Goal: Task Accomplishment & Management: Complete application form

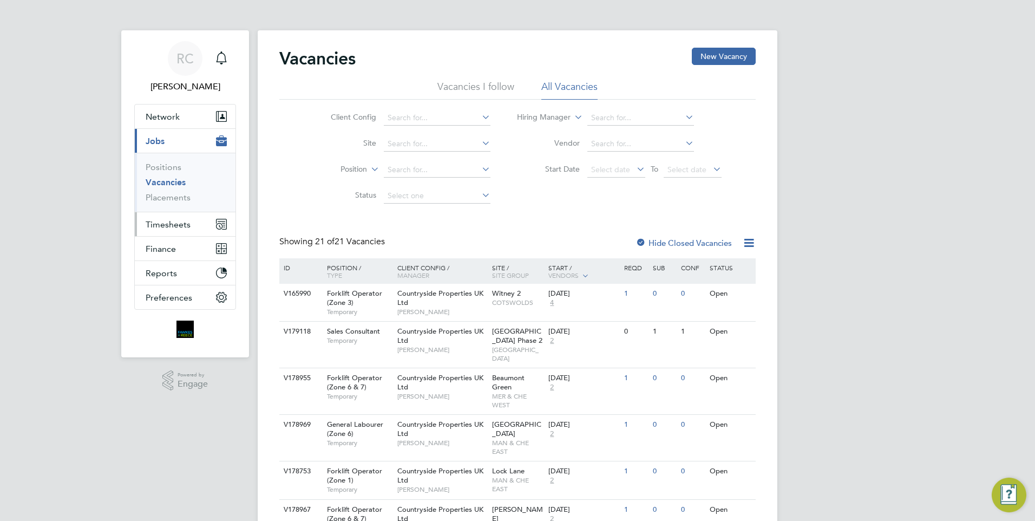
click at [168, 228] on span "Timesheets" at bounding box center [168, 224] width 45 height 10
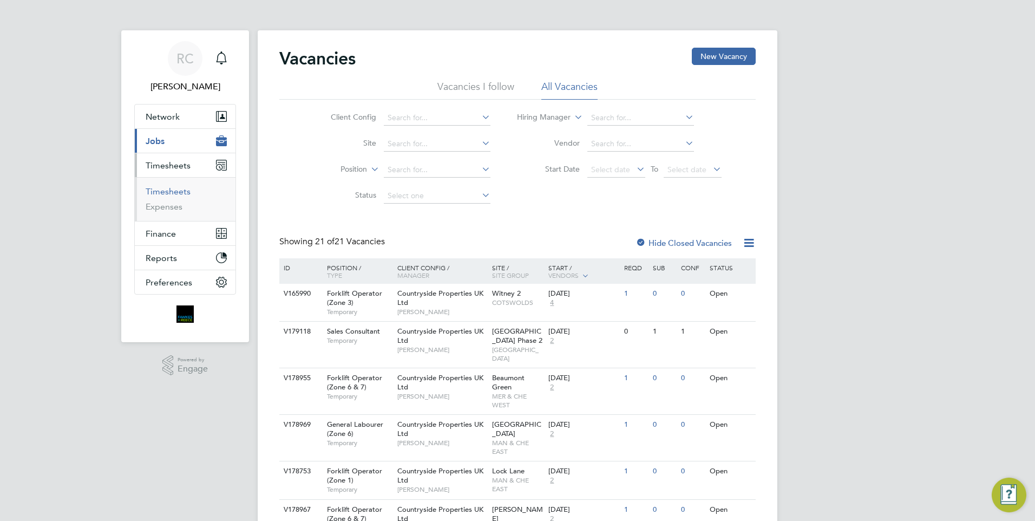
click at [177, 194] on link "Timesheets" at bounding box center [168, 191] width 45 height 10
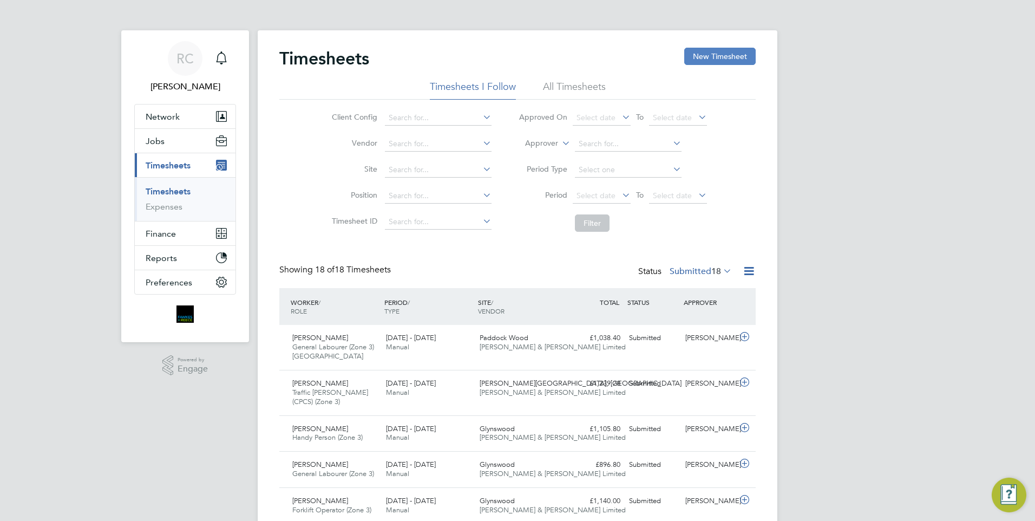
click at [718, 66] on div "Timesheets New Timesheet" at bounding box center [517, 64] width 477 height 32
click at [717, 61] on button "New Timesheet" at bounding box center [720, 56] width 71 height 17
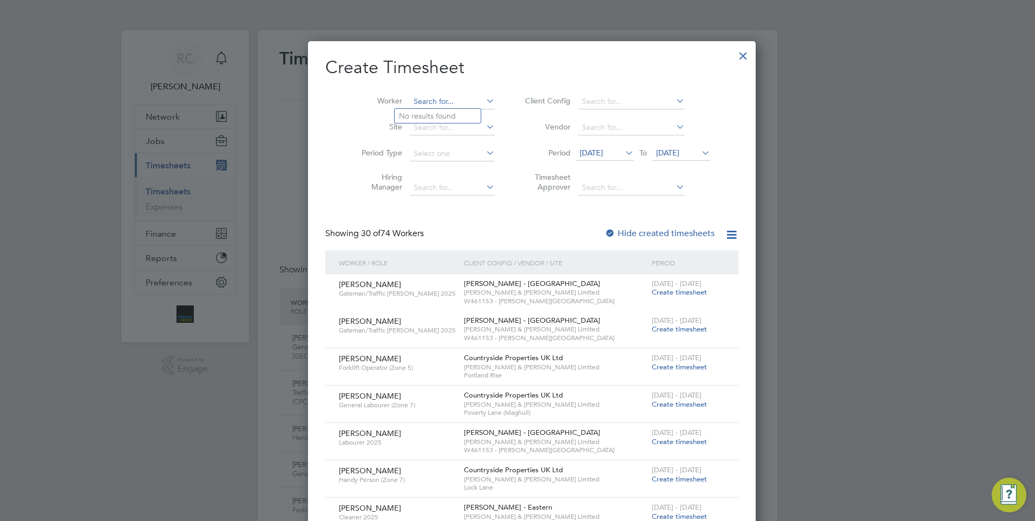
click at [418, 102] on input at bounding box center [452, 101] width 85 height 15
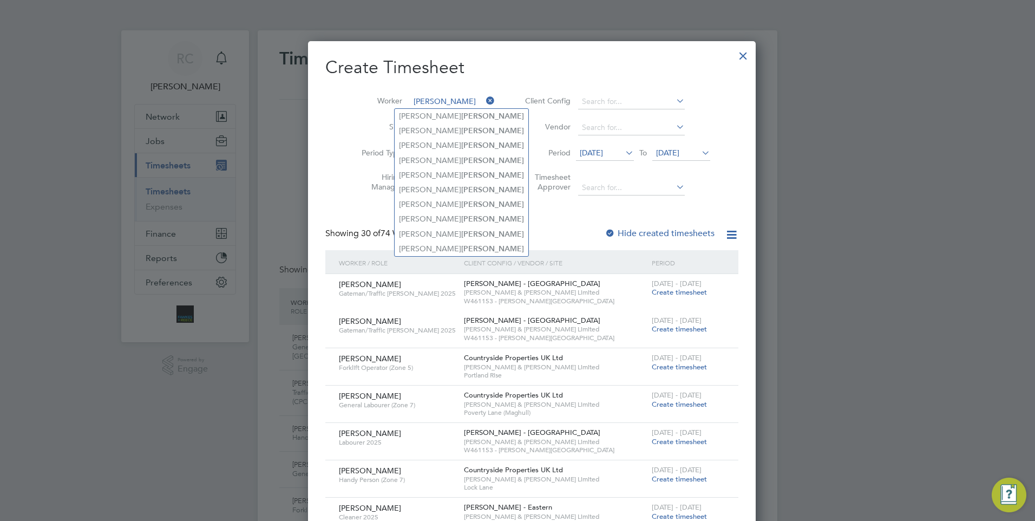
type input "wright"
click at [509, 169] on li "Timesheet Approver" at bounding box center [617, 184] width 216 height 34
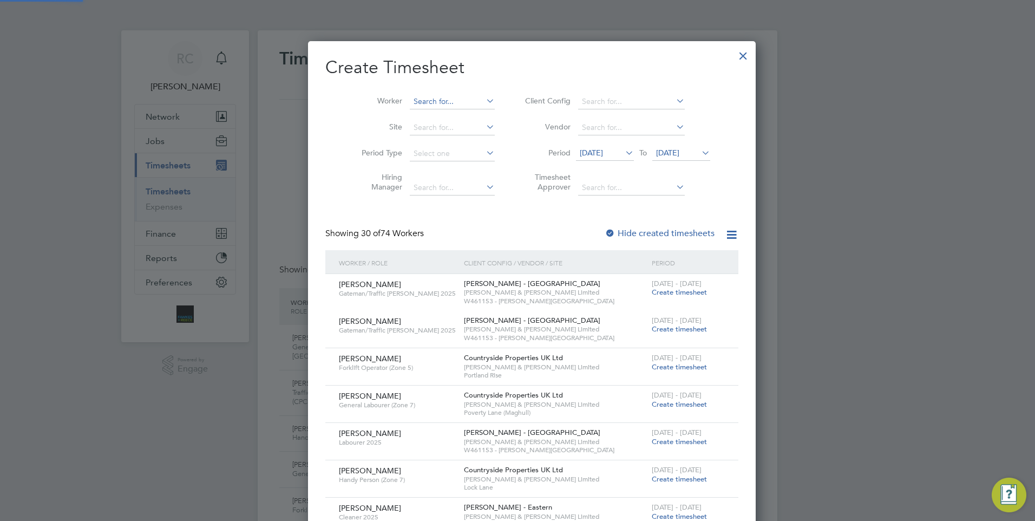
click at [454, 99] on input at bounding box center [452, 101] width 85 height 15
click at [441, 116] on li "Martin Wrig ht" at bounding box center [444, 116] width 98 height 15
type input "[PERSON_NAME]"
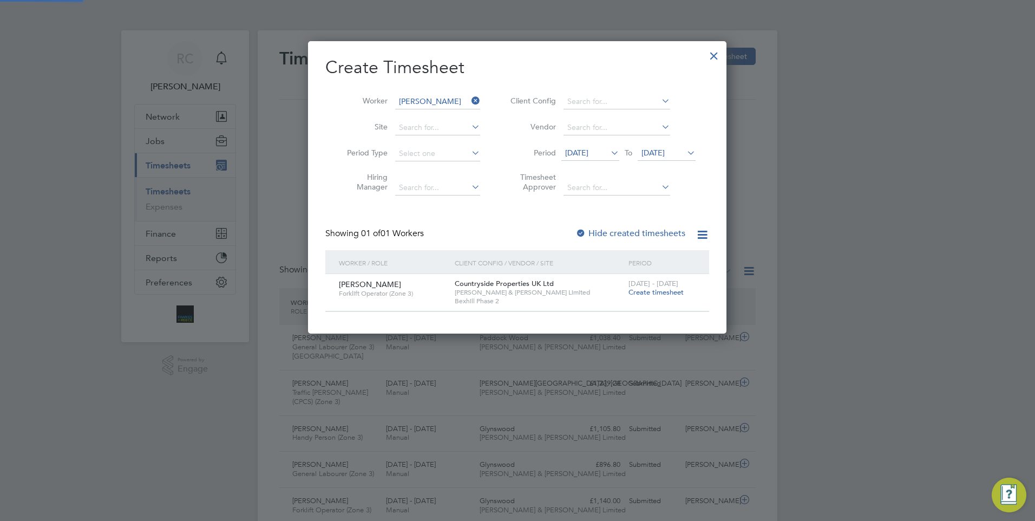
click at [589, 149] on span "[DATE]" at bounding box center [576, 153] width 23 height 10
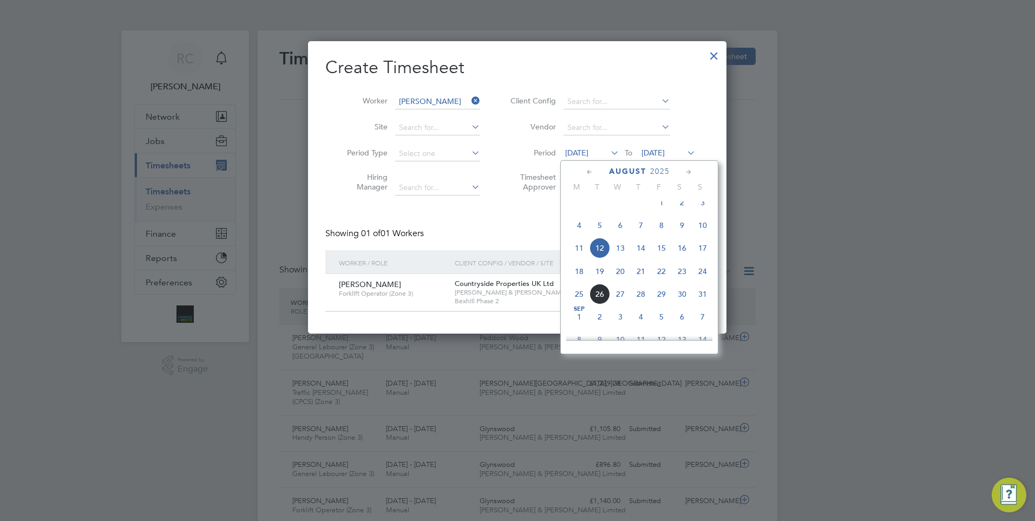
click at [526, 213] on div "Create Timesheet Worker Martin Wright Site Period Type Hiring Manager Client Co…" at bounding box center [517, 184] width 384 height 256
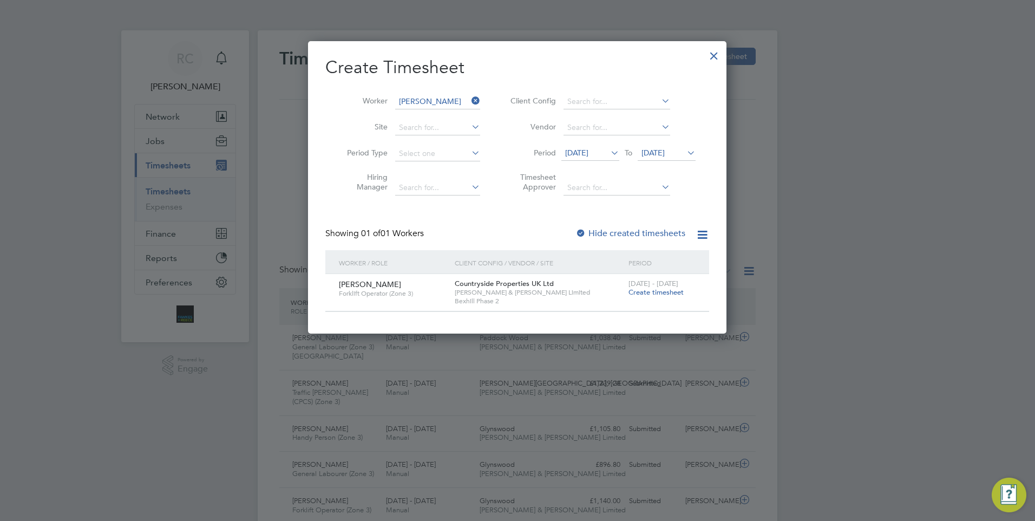
click at [668, 291] on span "Create timesheet" at bounding box center [656, 292] width 55 height 9
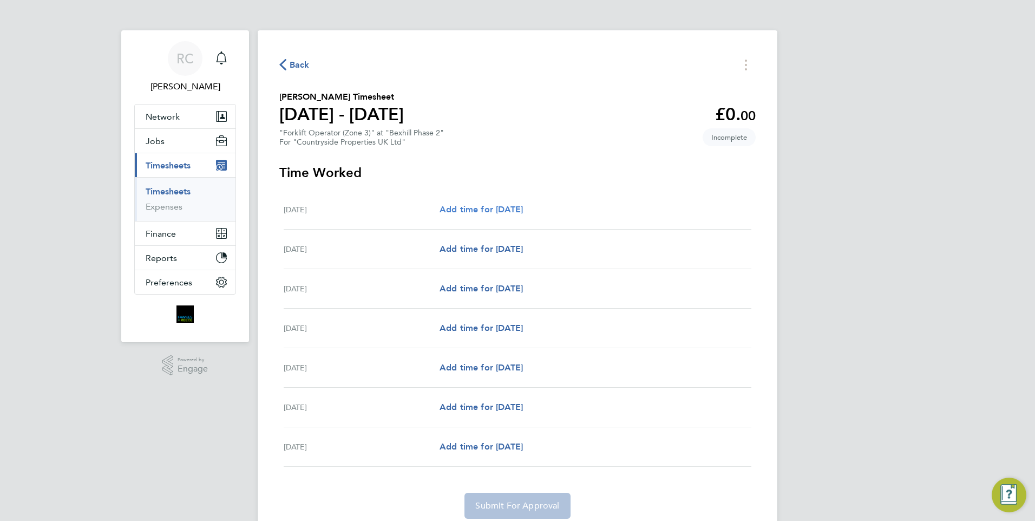
click at [490, 205] on span "Add time for [DATE]" at bounding box center [481, 209] width 83 height 10
select select "30"
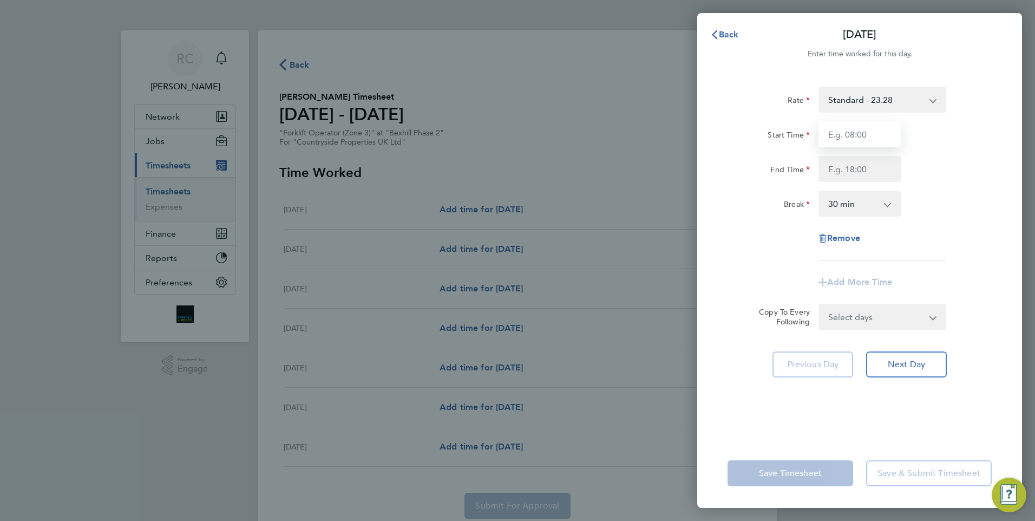
click at [884, 135] on input "Start Time" at bounding box center [860, 134] width 82 height 26
type input "07:00"
click at [848, 178] on input "End Time" at bounding box center [860, 169] width 82 height 26
type input "05:00"
click at [890, 132] on input "07:00" at bounding box center [860, 134] width 82 height 26
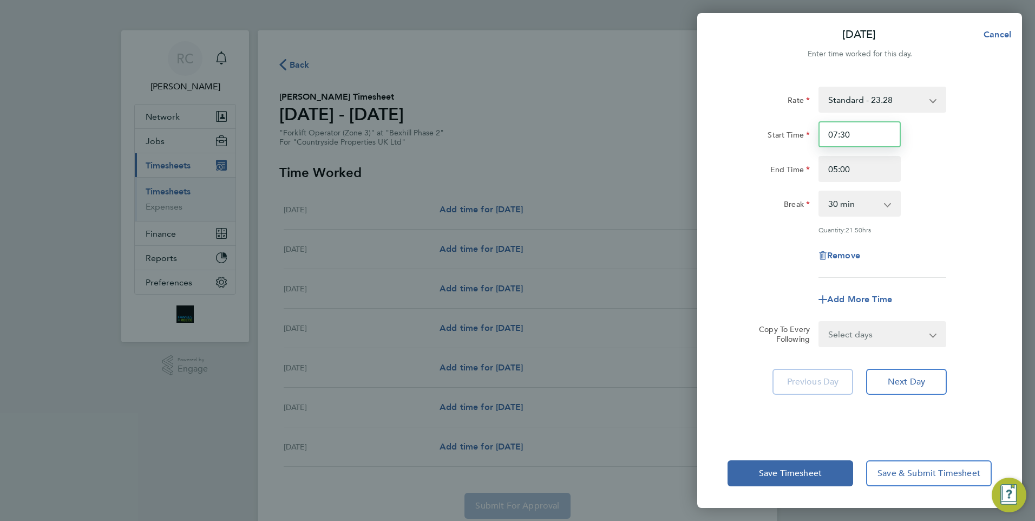
type input "07:30"
click at [897, 176] on input "05:00" at bounding box center [860, 169] width 82 height 26
type input "05:30"
click at [899, 331] on select "Select days Day Weekday (Mon-Fri) Weekend (Sat-Sun) Tuesday Wednesday Thursday …" at bounding box center [877, 334] width 114 height 24
select select "WEEKDAY"
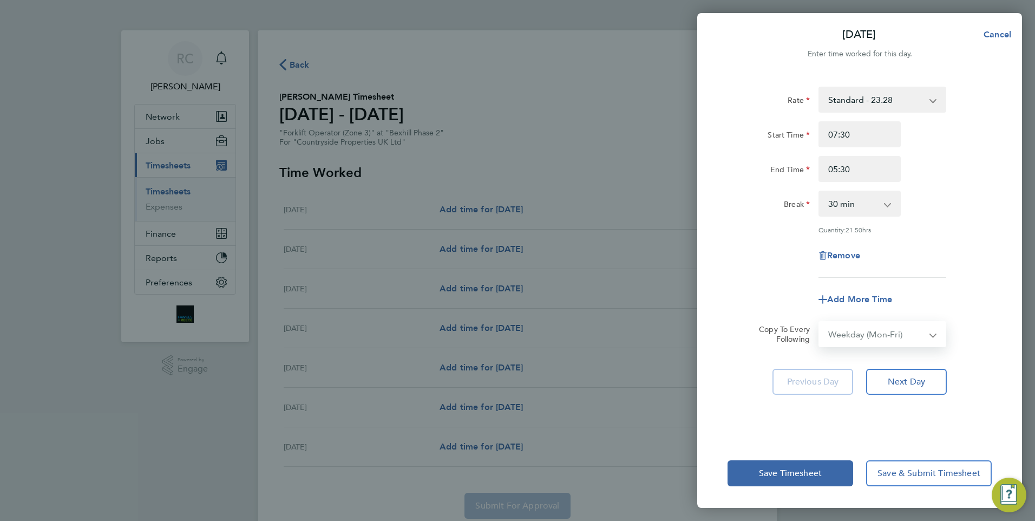
click at [820, 322] on select "Select days Day Weekday (Mon-Fri) Weekend (Sat-Sun) Tuesday Wednesday Thursday …" at bounding box center [877, 334] width 114 height 24
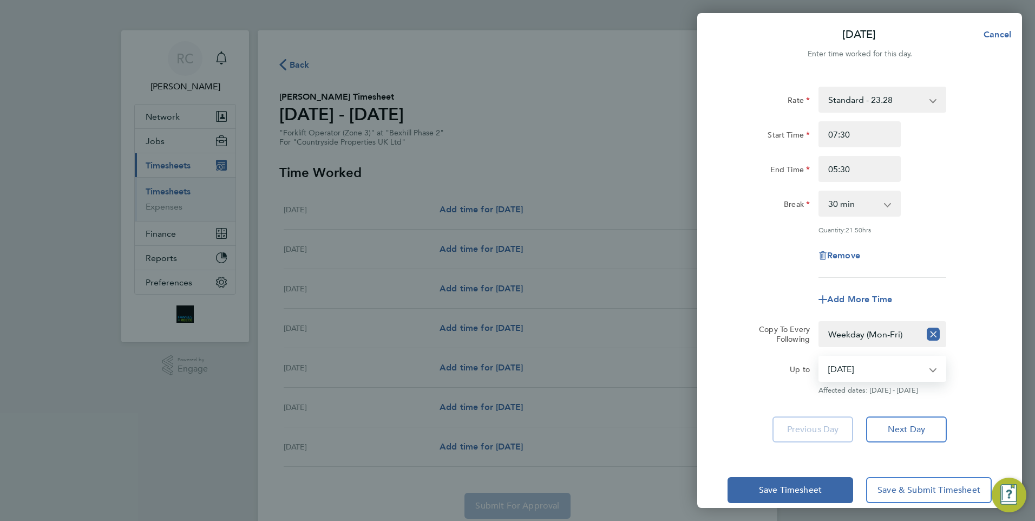
click at [869, 376] on select "19 Aug 2025 20 Aug 2025 21 Aug 2025 22 Aug 2025 23 Aug 2025 24 Aug 2025" at bounding box center [876, 369] width 113 height 24
select select "2025-08-23"
click at [820, 357] on select "19 Aug 2025 20 Aug 2025 21 Aug 2025 22 Aug 2025 23 Aug 2025 24 Aug 2025" at bounding box center [876, 369] width 113 height 24
drag, startPoint x: 823, startPoint y: 487, endPoint x: 908, endPoint y: 446, distance: 94.0
click at [907, 446] on div "Mon 18 Aug Cancel Enter time worked for this day. Rate Standard - 23.28 Start T…" at bounding box center [860, 260] width 325 height 495
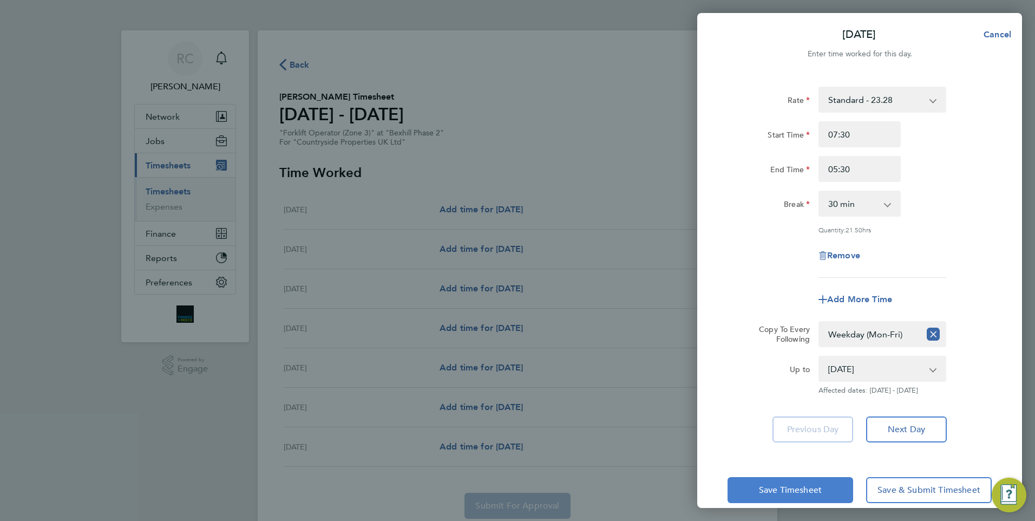
click at [796, 481] on button "Save Timesheet" at bounding box center [791, 490] width 126 height 26
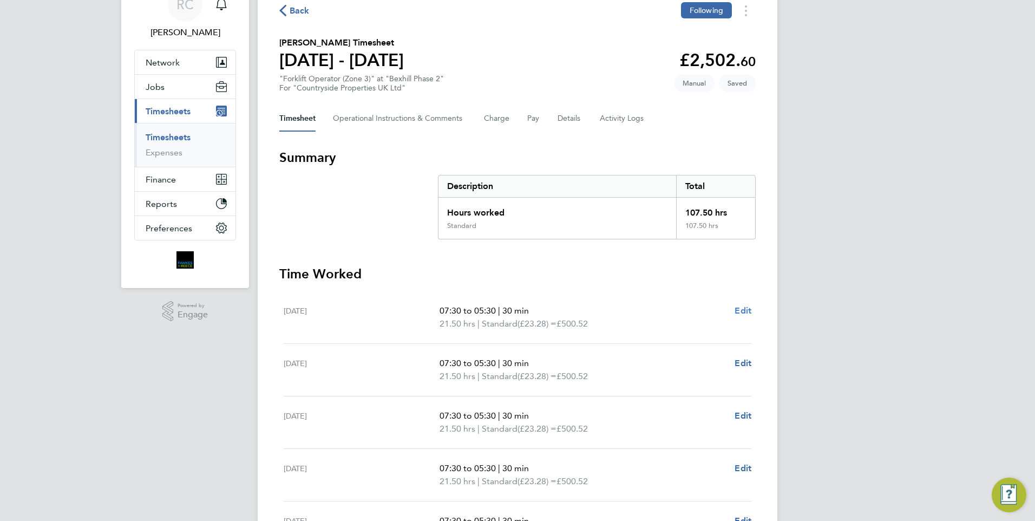
click at [744, 314] on span "Edit" at bounding box center [743, 310] width 17 height 10
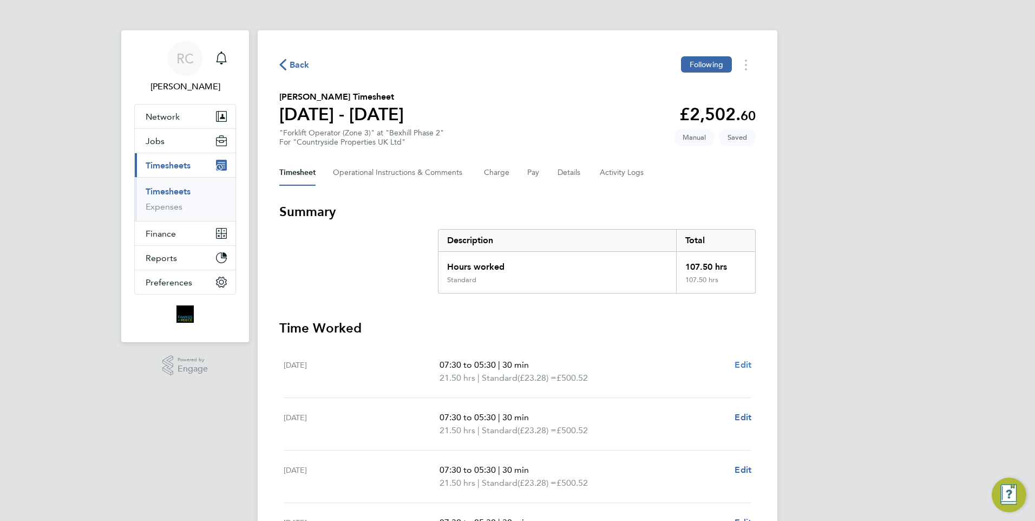
select select "30"
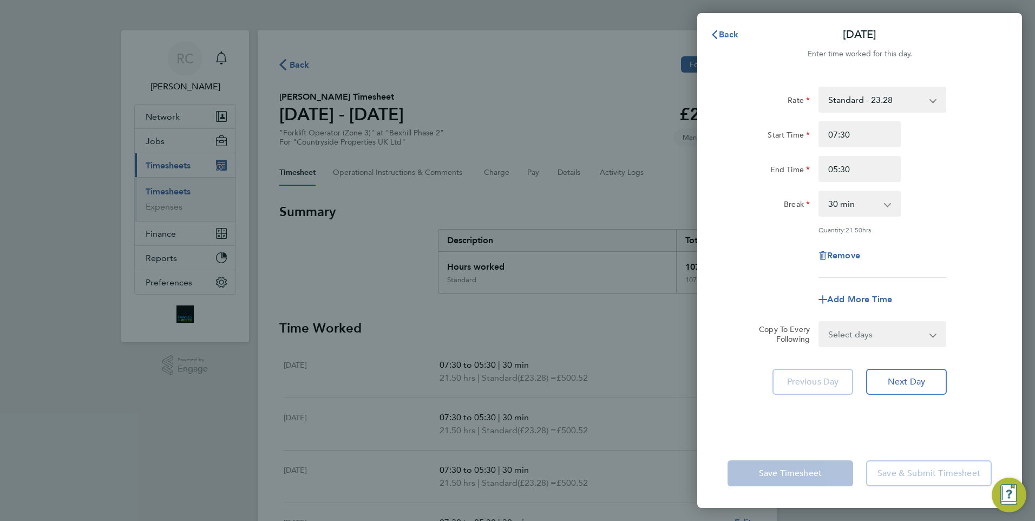
click at [858, 332] on select "Select days Day Weekday (Mon-Fri) Weekend (Sat-Sun) Tuesday Wednesday Thursday …" at bounding box center [877, 334] width 114 height 24
select select "WEEKDAY"
click at [820, 322] on select "Select days Day Weekday (Mon-Fri) Weekend (Sat-Sun) Tuesday Wednesday Thursday …" at bounding box center [877, 334] width 114 height 24
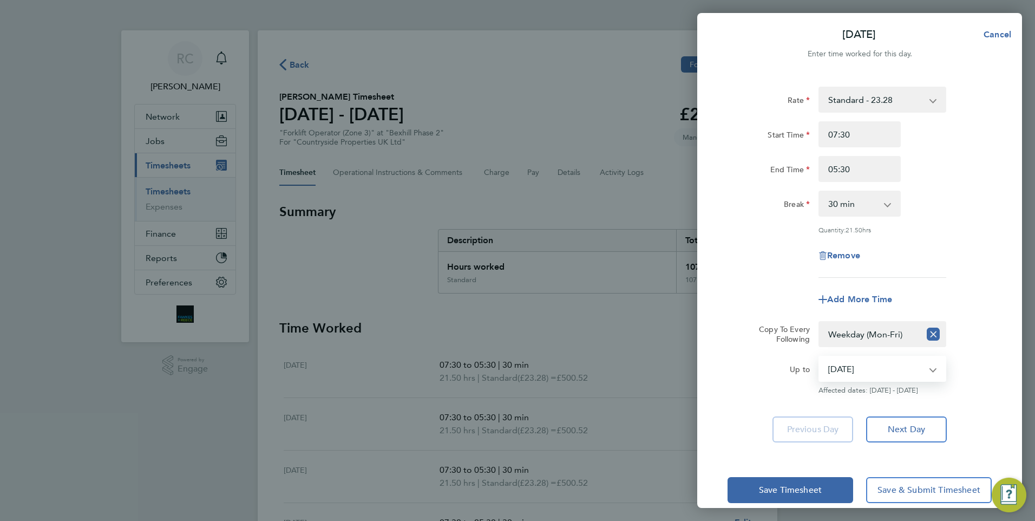
click at [908, 379] on select "19 Aug 2025 20 Aug 2025 21 Aug 2025 22 Aug 2025 23 Aug 2025 24 Aug 2025" at bounding box center [876, 369] width 113 height 24
select select "2025-08-23"
click at [820, 357] on select "19 Aug 2025 20 Aug 2025 21 Aug 2025 22 Aug 2025 23 Aug 2025 24 Aug 2025" at bounding box center [876, 369] width 113 height 24
drag, startPoint x: 851, startPoint y: 172, endPoint x: 815, endPoint y: 172, distance: 36.8
click at [815, 172] on div "05:30" at bounding box center [860, 169] width 91 height 26
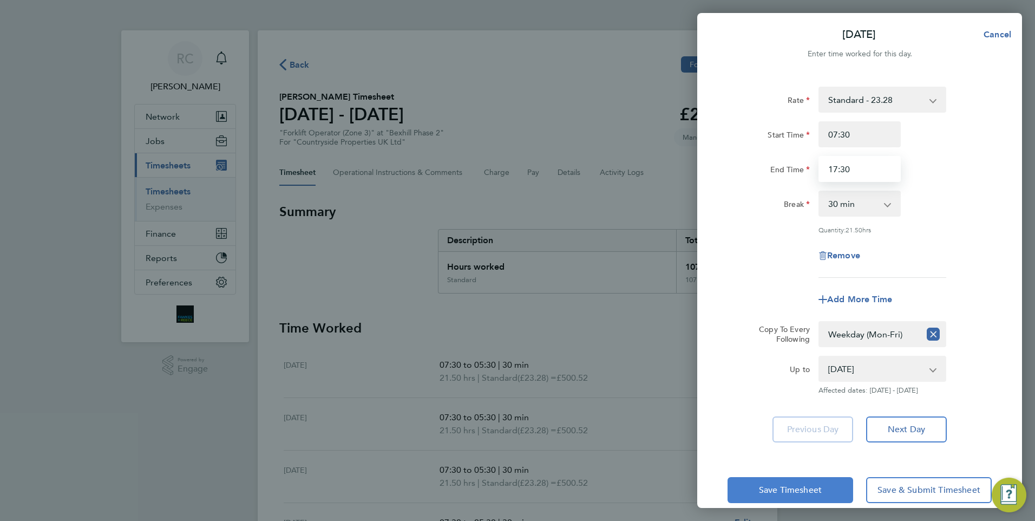
type input "17:30"
click at [826, 486] on button "Save Timesheet" at bounding box center [791, 490] width 126 height 26
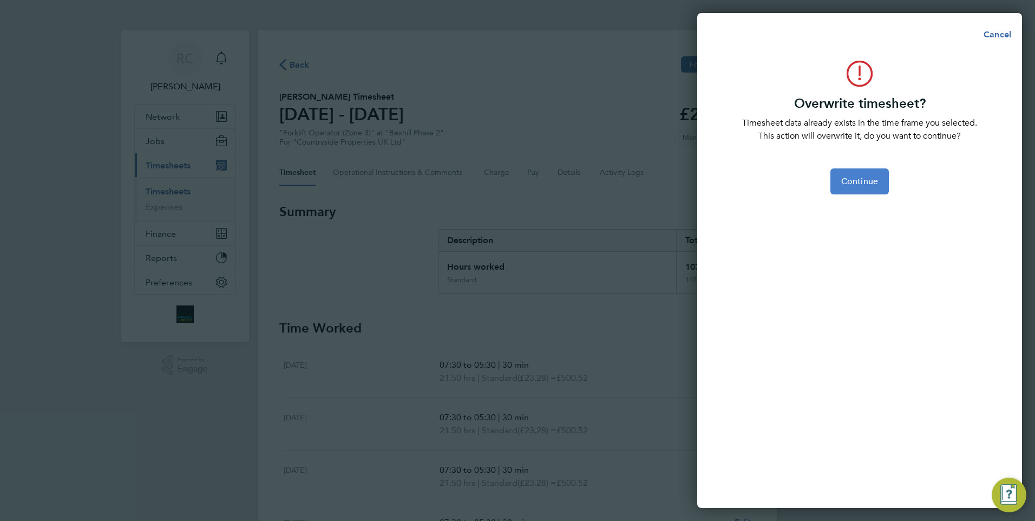
click at [861, 178] on span "Continue" at bounding box center [860, 181] width 37 height 11
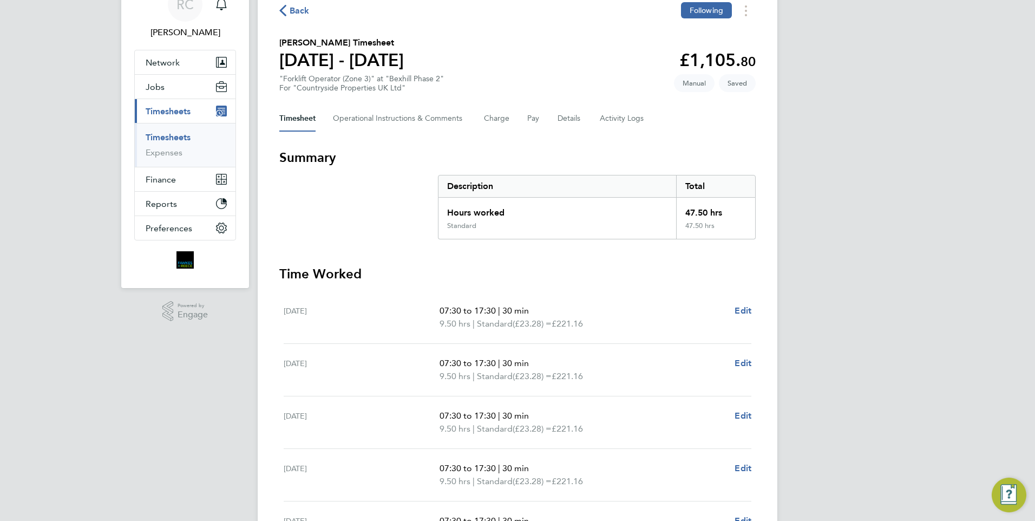
scroll to position [162, 0]
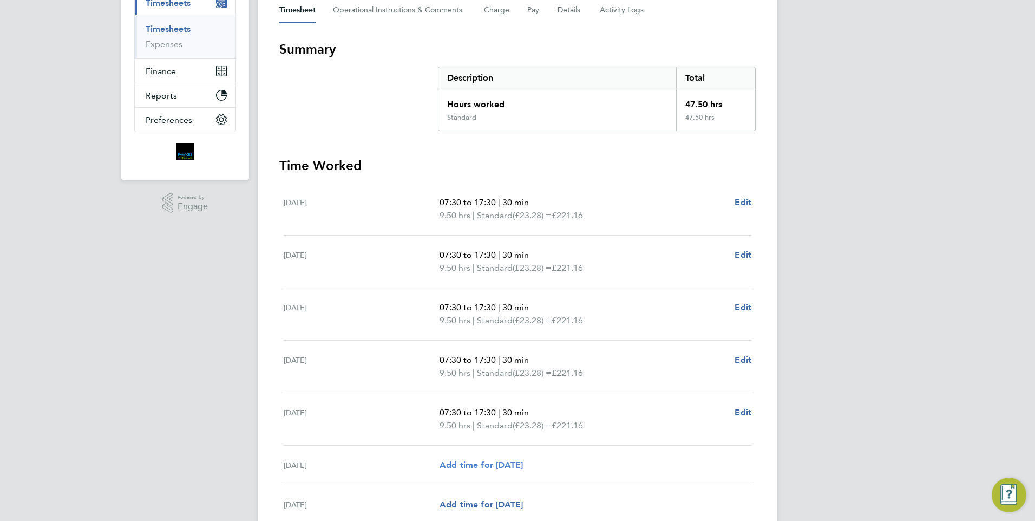
click at [507, 465] on span "Add time for [DATE]" at bounding box center [481, 465] width 83 height 10
select select "30"
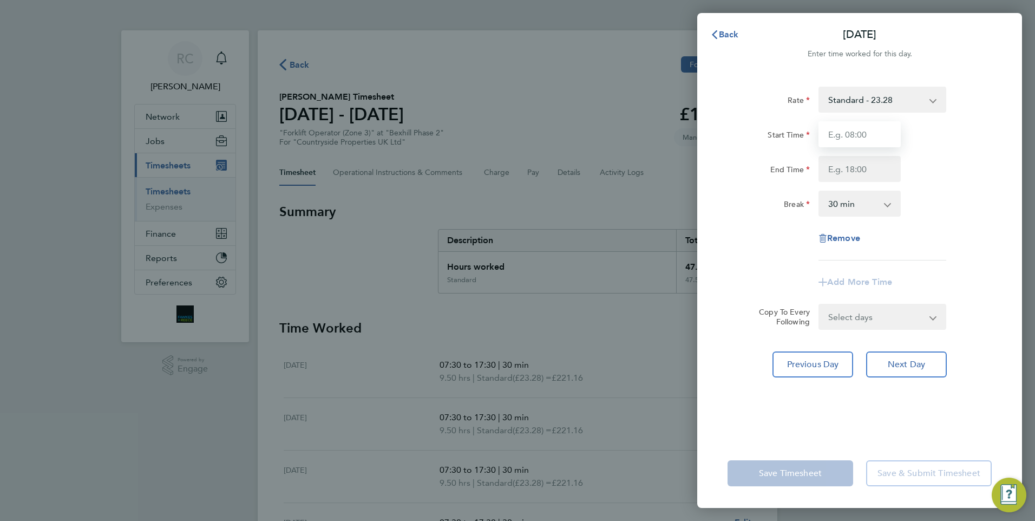
click at [863, 136] on input "Start Time" at bounding box center [860, 134] width 82 height 26
type input "07:30"
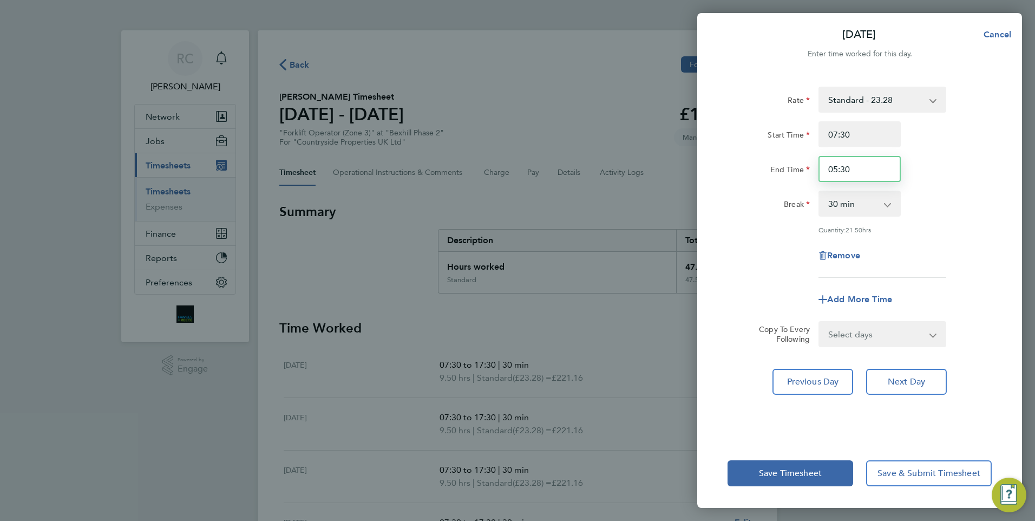
click at [859, 174] on input "05:30" at bounding box center [860, 169] width 82 height 26
drag, startPoint x: 859, startPoint y: 174, endPoint x: 799, endPoint y: 178, distance: 60.7
click at [803, 178] on div "End Time 05:30" at bounding box center [860, 169] width 273 height 26
type input "17:30"
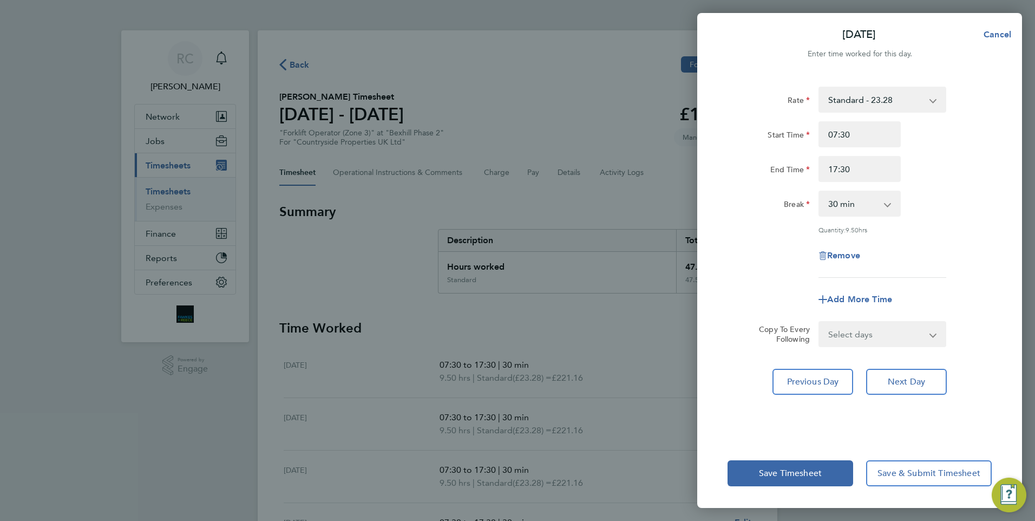
click at [862, 336] on select "Select days Sunday" at bounding box center [877, 334] width 114 height 24
click at [1002, 264] on div "Rate Standard - 23.28 Start Time 07:30 End Time 17:30 Break 0 min 15 min 30 min…" at bounding box center [860, 256] width 325 height 365
click at [798, 467] on button "Save Timesheet" at bounding box center [791, 473] width 126 height 26
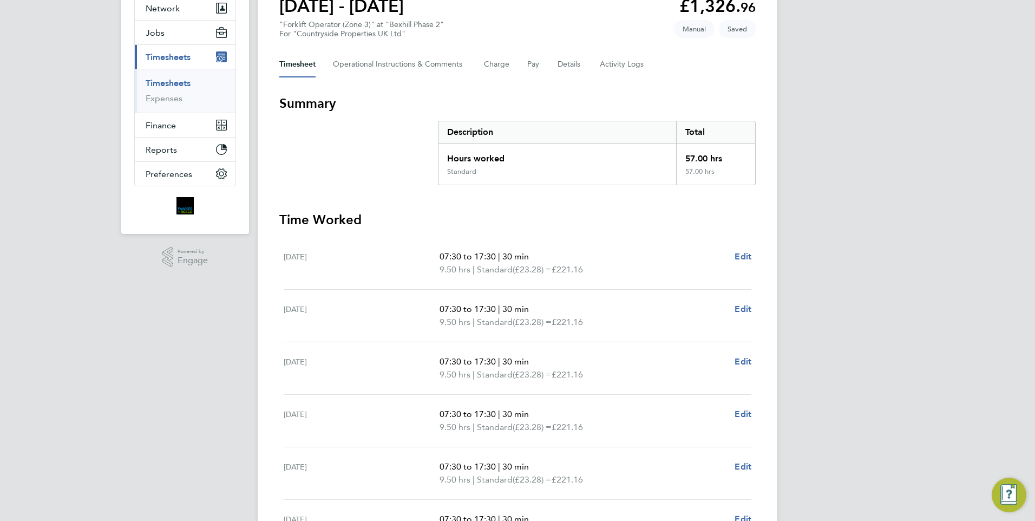
scroll to position [275, 0]
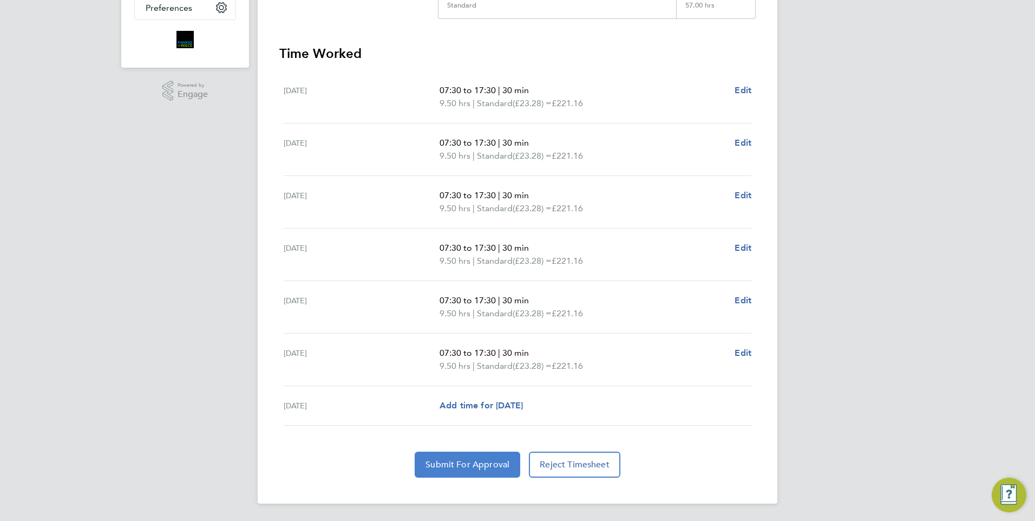
click at [469, 464] on span "Submit For Approval" at bounding box center [468, 464] width 84 height 11
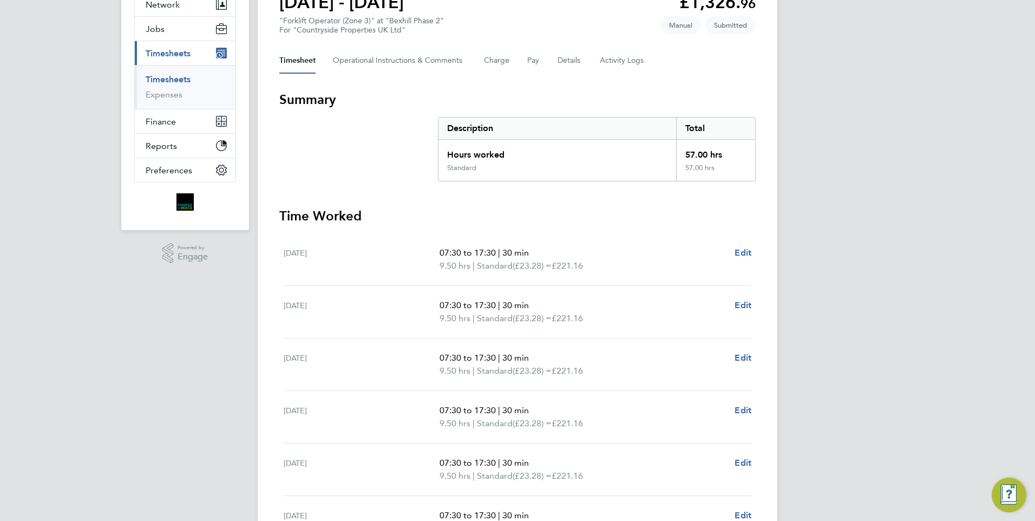
scroll to position [0, 0]
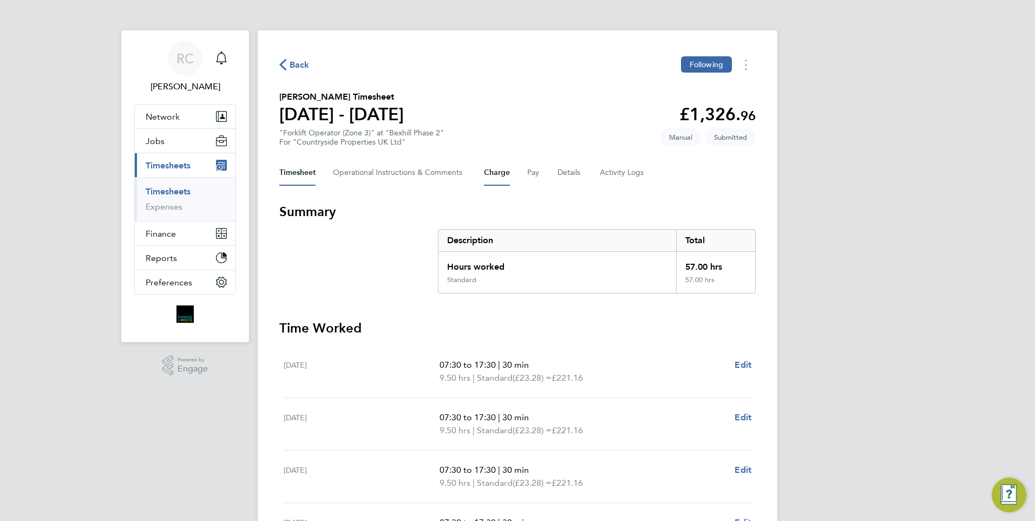
click at [499, 173] on button "Charge" at bounding box center [497, 173] width 26 height 26
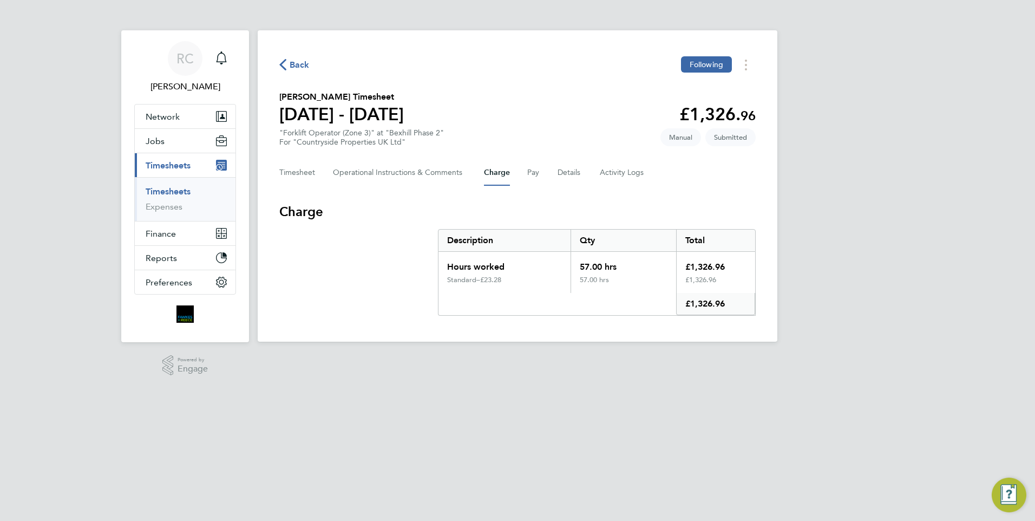
click at [273, 172] on div "Back Following Martin Wright's Timesheet 18 - 24 Aug 2025 £1,326. 96 "Forklift …" at bounding box center [518, 185] width 520 height 311
click at [284, 171] on button "Timesheet" at bounding box center [297, 173] width 36 height 26
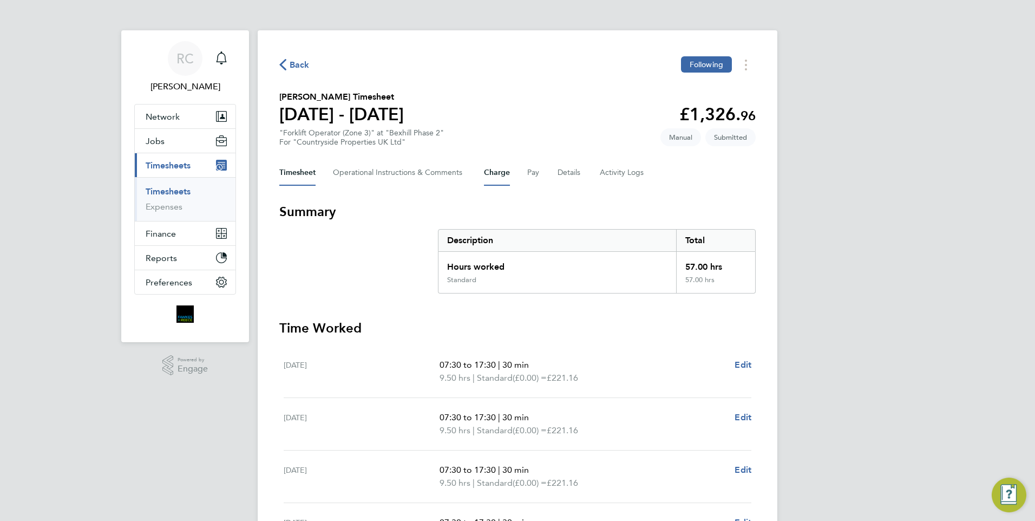
click at [497, 174] on button "Charge" at bounding box center [497, 173] width 26 height 26
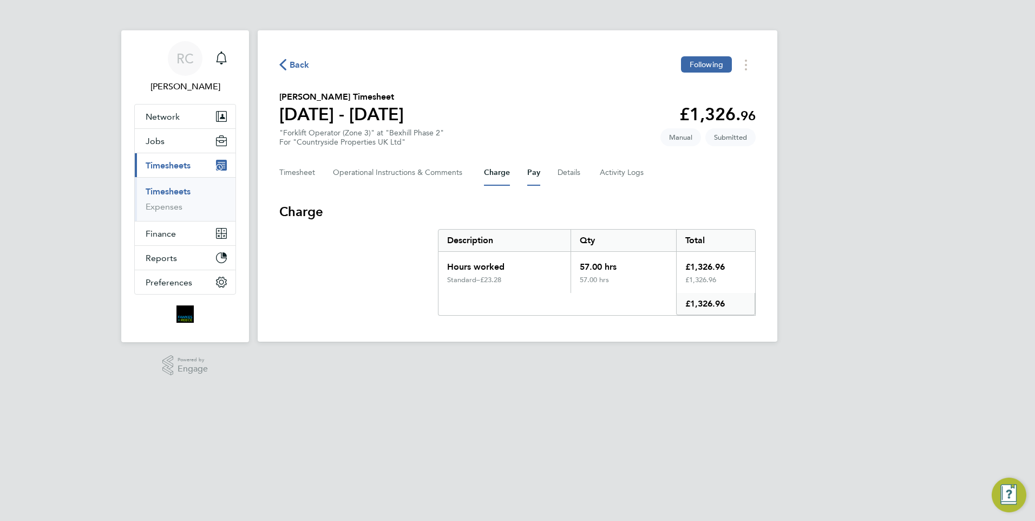
click at [536, 173] on button "Pay" at bounding box center [533, 173] width 13 height 26
click at [498, 174] on button "Charge" at bounding box center [497, 173] width 26 height 26
click at [518, 172] on div "Timesheet Operational Instructions & Comments Charge Pay Details Activity Logs" at bounding box center [517, 173] width 477 height 26
click at [529, 173] on button "Pay" at bounding box center [533, 173] width 13 height 26
click at [498, 178] on button "Charge" at bounding box center [497, 173] width 26 height 26
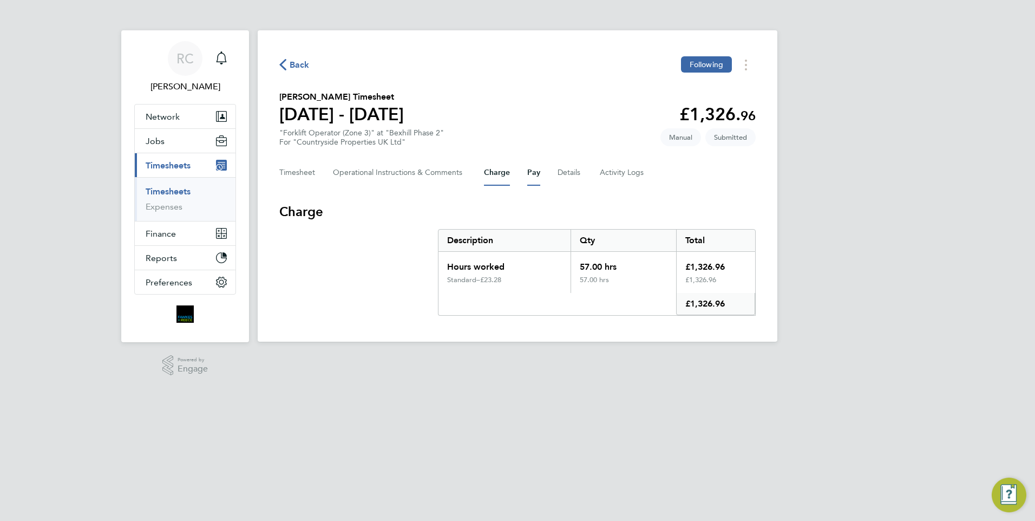
click at [529, 174] on button "Pay" at bounding box center [533, 173] width 13 height 26
click at [494, 179] on button "Charge" at bounding box center [497, 173] width 26 height 26
click at [176, 164] on span "Timesheets" at bounding box center [168, 165] width 45 height 10
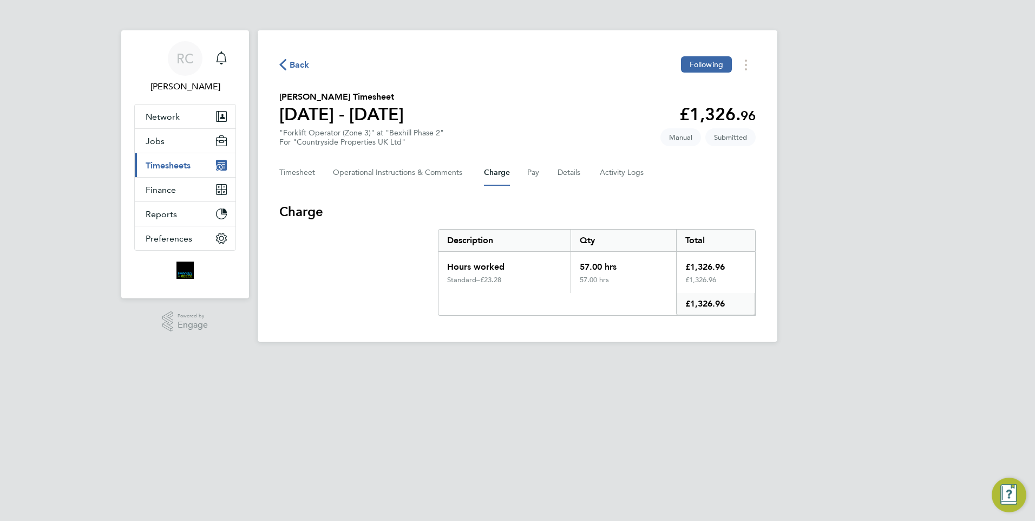
click at [175, 164] on span "Timesheets" at bounding box center [168, 165] width 45 height 10
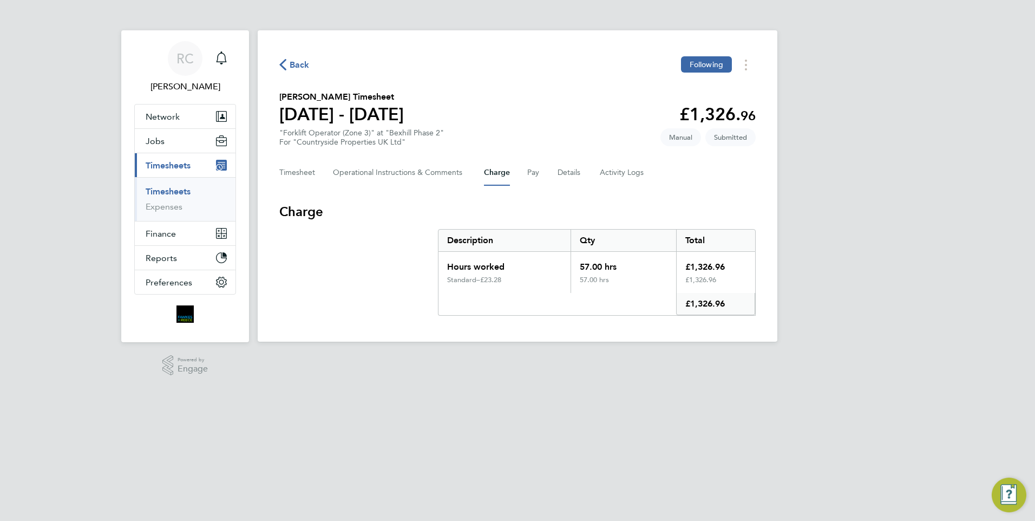
click at [166, 191] on link "Timesheets" at bounding box center [168, 191] width 45 height 10
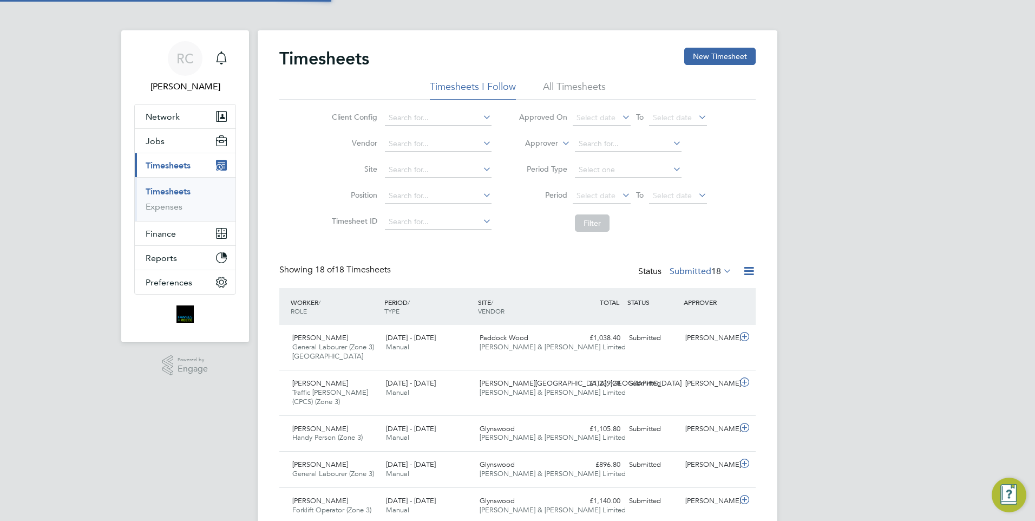
scroll to position [28, 94]
click at [419, 118] on input at bounding box center [438, 117] width 107 height 15
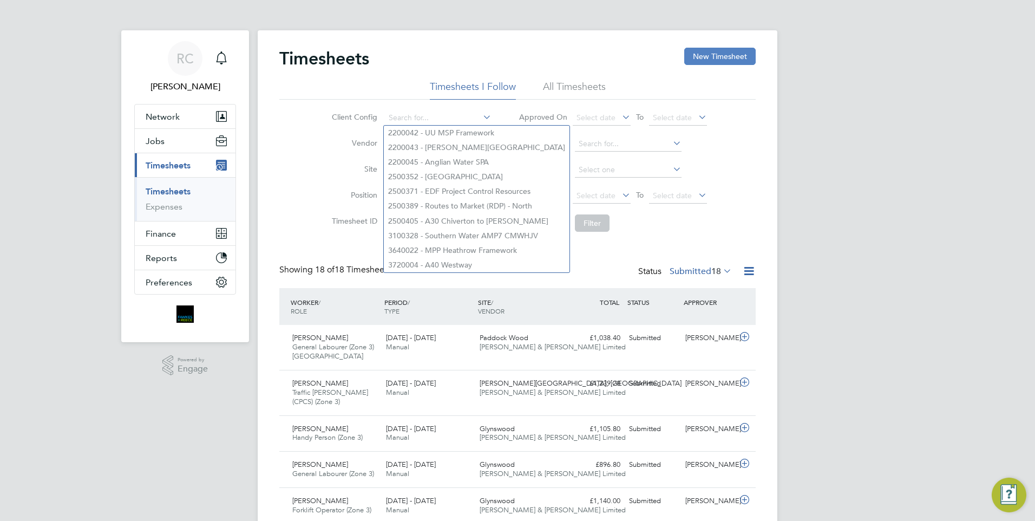
click at [736, 64] on button "New Timesheet" at bounding box center [720, 56] width 71 height 17
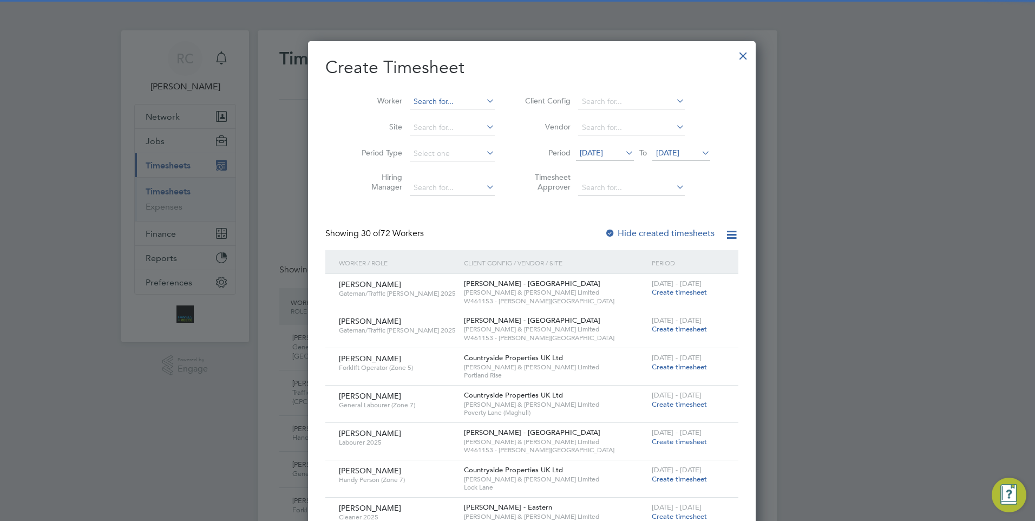
click at [434, 103] on input at bounding box center [452, 101] width 85 height 15
click at [461, 118] on b "Brodie" at bounding box center [492, 116] width 63 height 9
type input "[PERSON_NAME]"
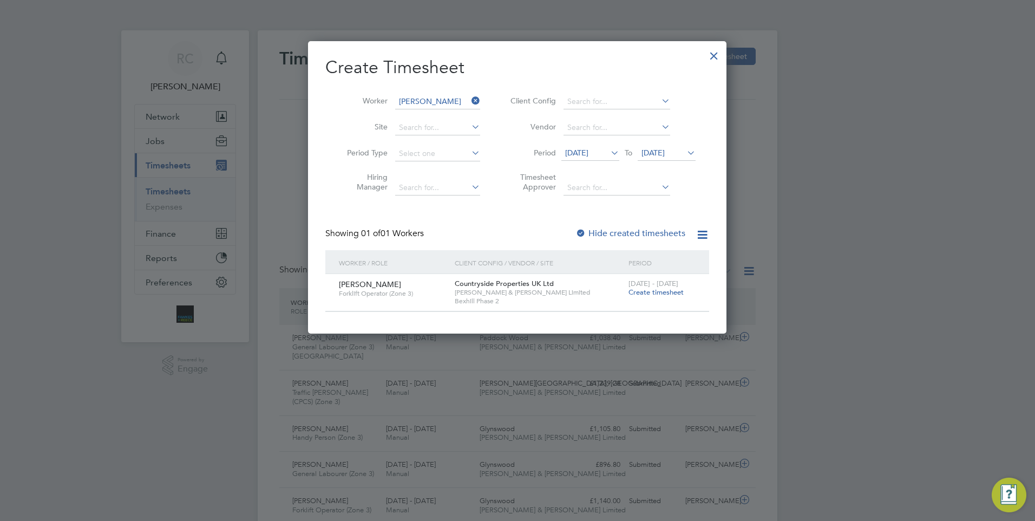
click at [654, 295] on span "Create timesheet" at bounding box center [656, 292] width 55 height 9
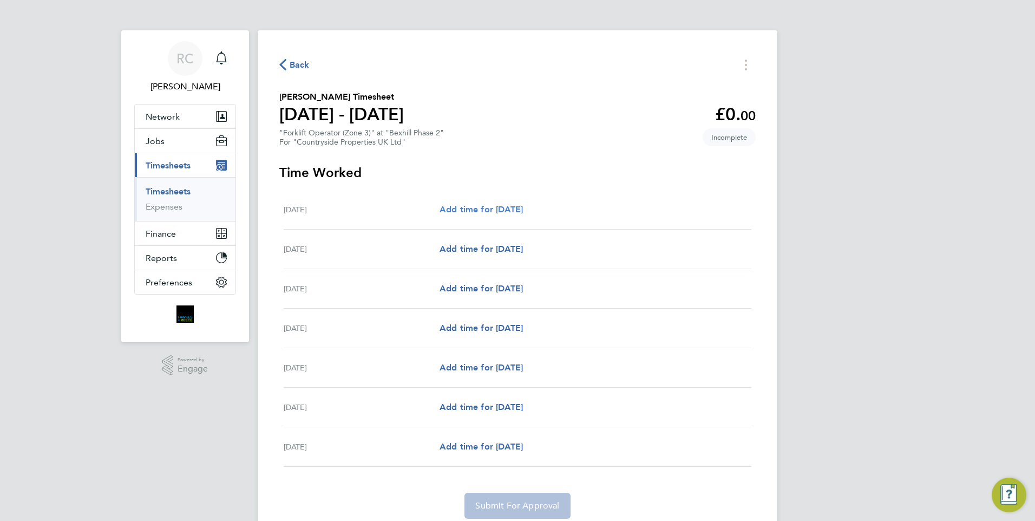
click at [494, 207] on span "Add time for [DATE]" at bounding box center [481, 209] width 83 height 10
select select "30"
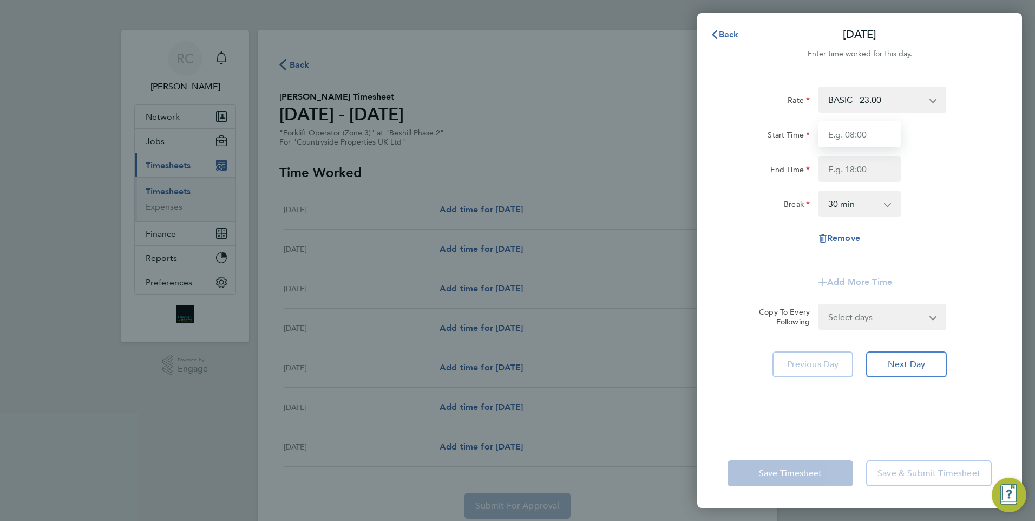
click at [874, 127] on input "Start Time" at bounding box center [860, 134] width 82 height 26
type input "07:30"
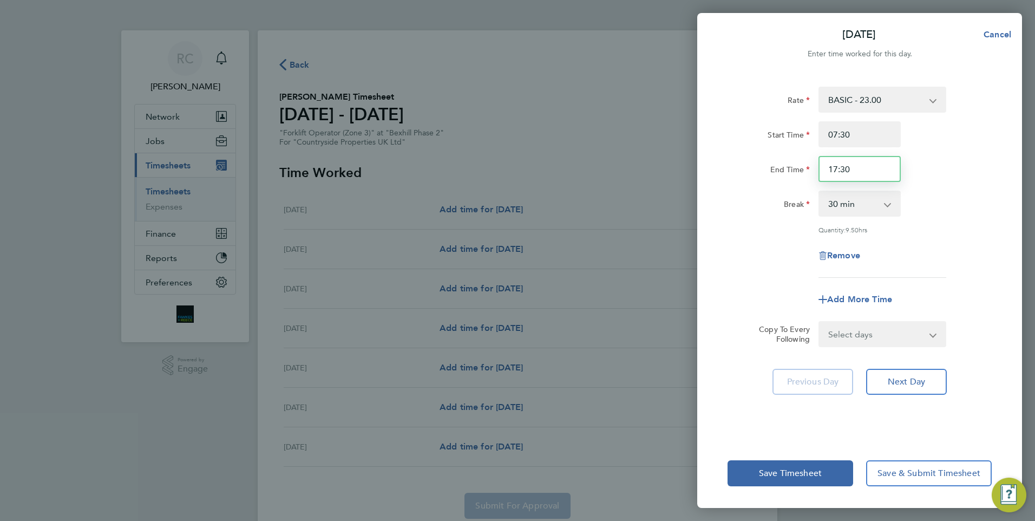
click at [856, 166] on input "17:30" at bounding box center [860, 169] width 82 height 26
type input "17:00"
click at [865, 144] on input "07:30" at bounding box center [860, 134] width 82 height 26
click at [870, 329] on select "Select days Day Weekday (Mon-Fri) Weekend (Sat-Sun) Tuesday Wednesday Thursday …" at bounding box center [877, 334] width 114 height 24
select select "WEEKDAY"
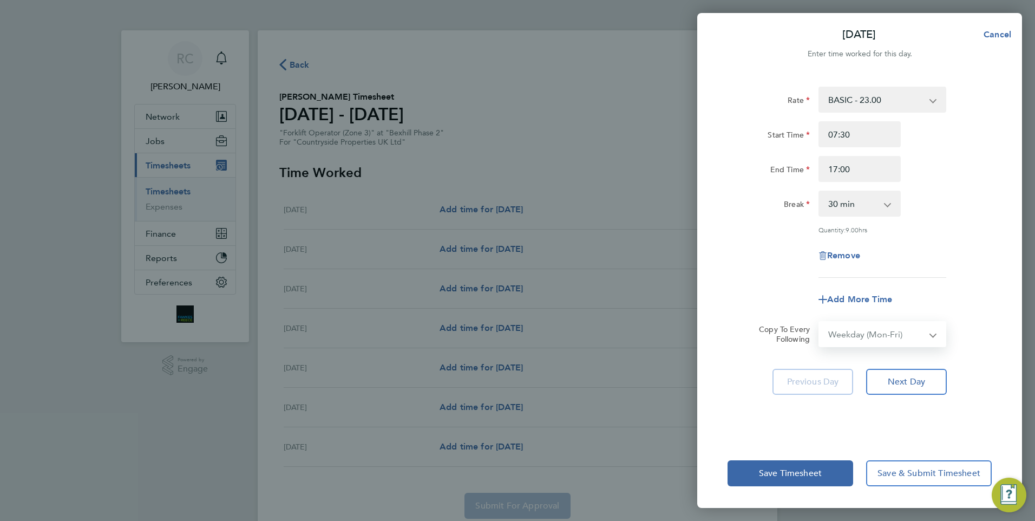
click at [820, 322] on select "Select days Day Weekday (Mon-Fri) Weekend (Sat-Sun) Tuesday Wednesday Thursday …" at bounding box center [877, 334] width 114 height 24
select select "2025-08-24"
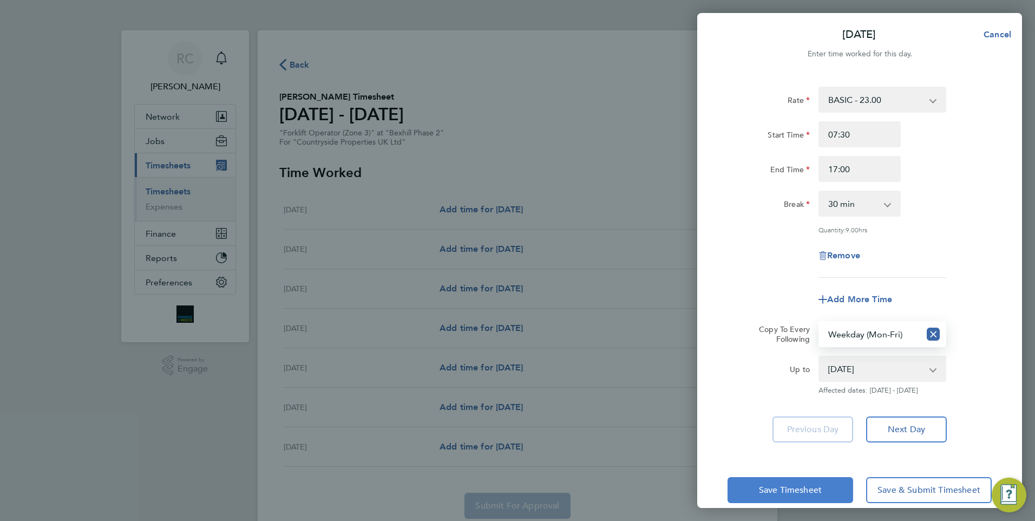
click at [807, 483] on button "Save Timesheet" at bounding box center [791, 490] width 126 height 26
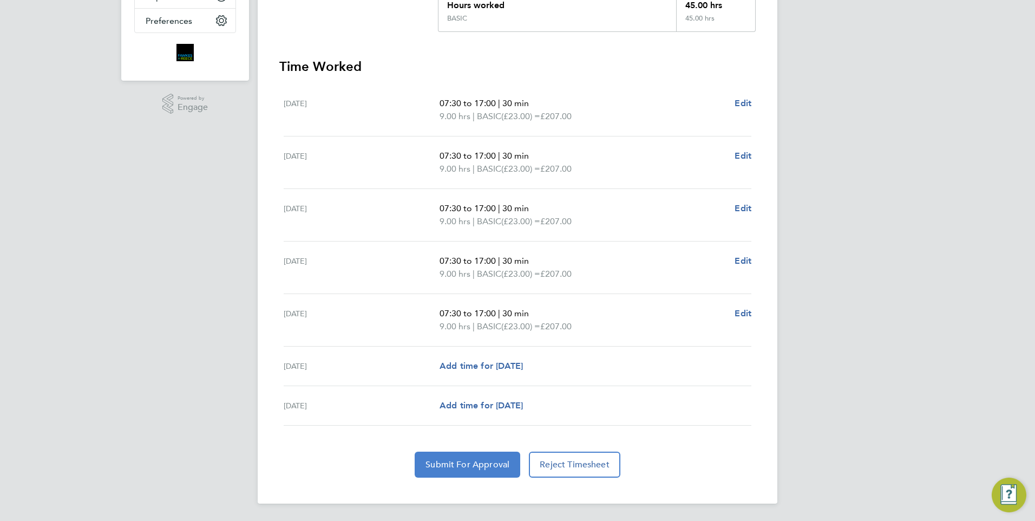
click at [466, 464] on span "Submit For Approval" at bounding box center [468, 464] width 84 height 11
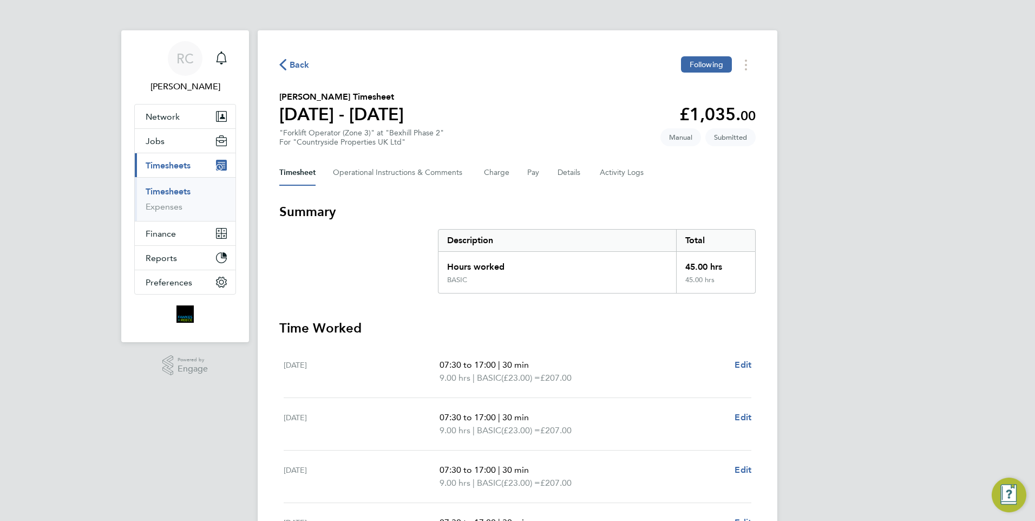
click at [286, 61] on span "Back" at bounding box center [294, 64] width 30 height 10
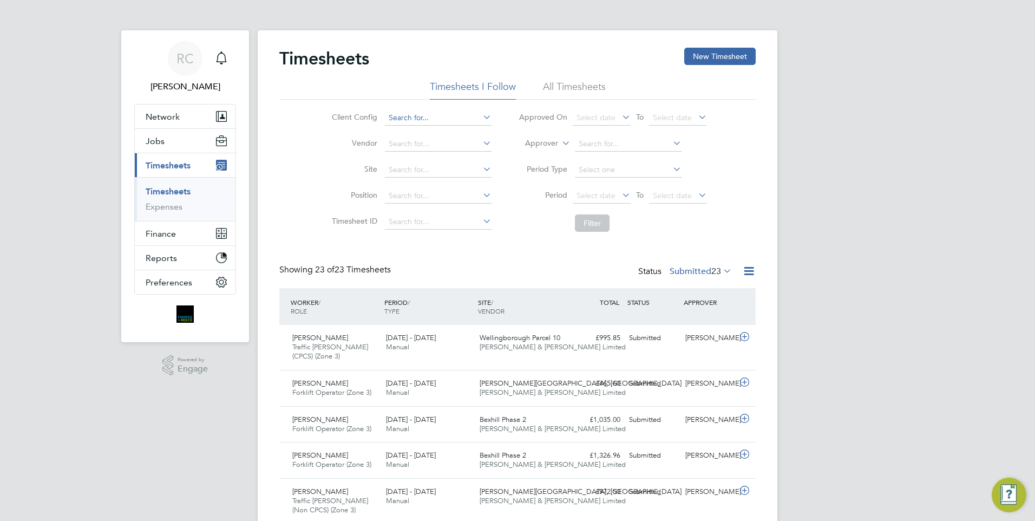
click at [432, 119] on input at bounding box center [438, 117] width 107 height 15
type input "[PERSON_NAME]"
click at [738, 57] on button "New Timesheet" at bounding box center [720, 56] width 71 height 17
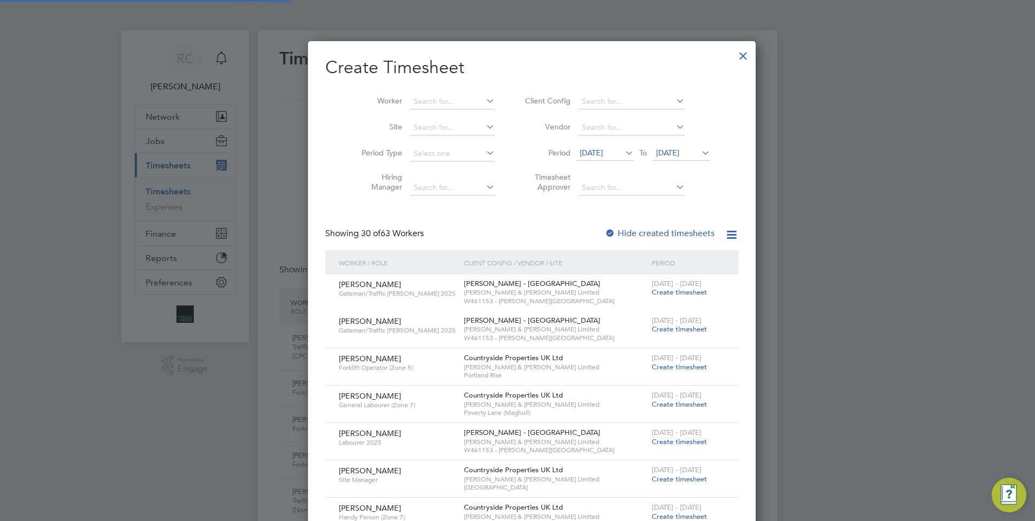
scroll to position [1484, 419]
click at [437, 103] on input at bounding box center [452, 101] width 85 height 15
type input "a"
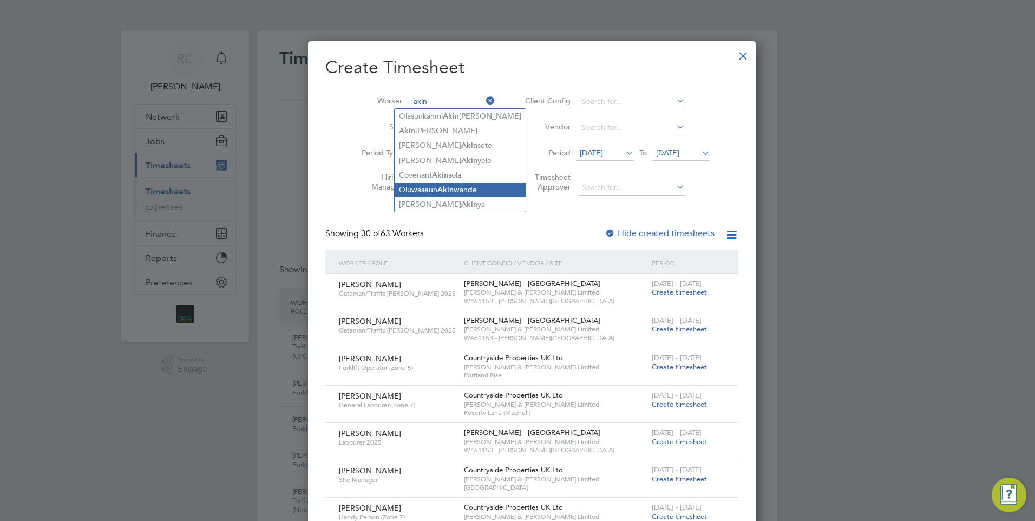
click at [450, 188] on b "Akin" at bounding box center [446, 189] width 16 height 9
type input "[PERSON_NAME]"
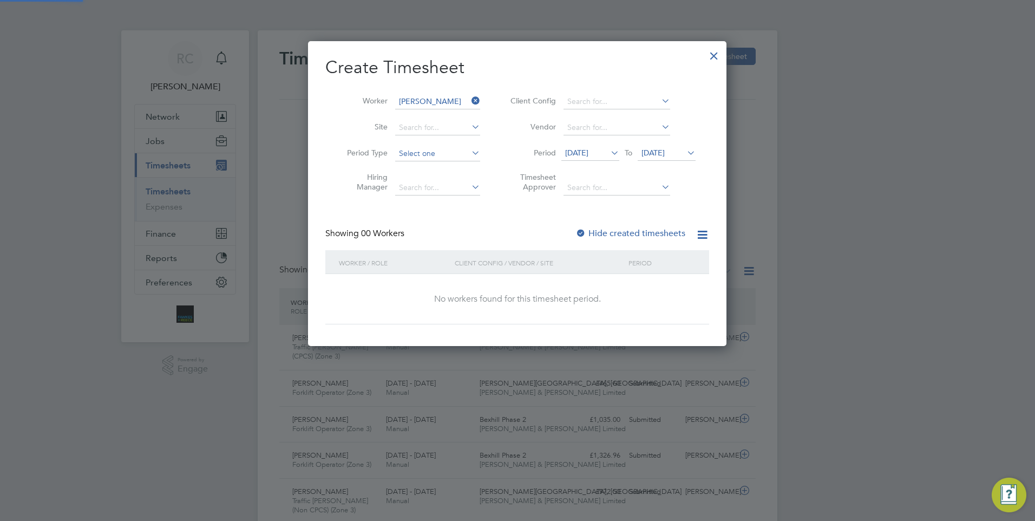
scroll to position [5, 5]
click at [589, 152] on span "[DATE]" at bounding box center [576, 153] width 23 height 10
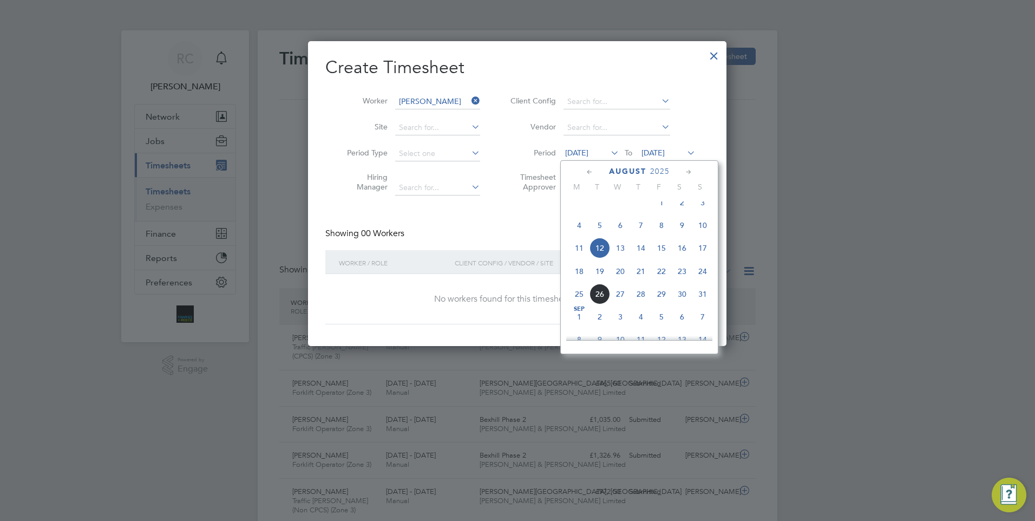
click at [601, 282] on span "19" at bounding box center [600, 271] width 21 height 21
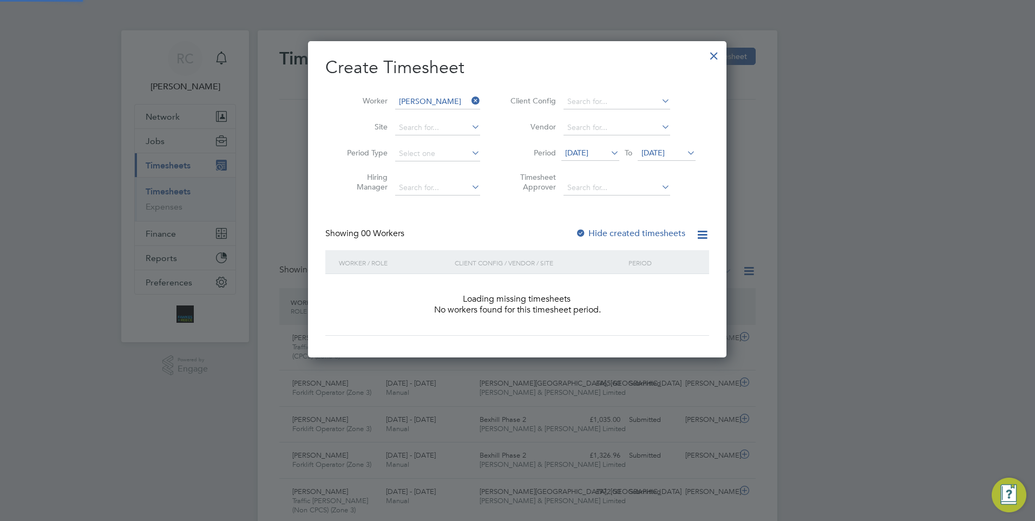
scroll to position [305, 419]
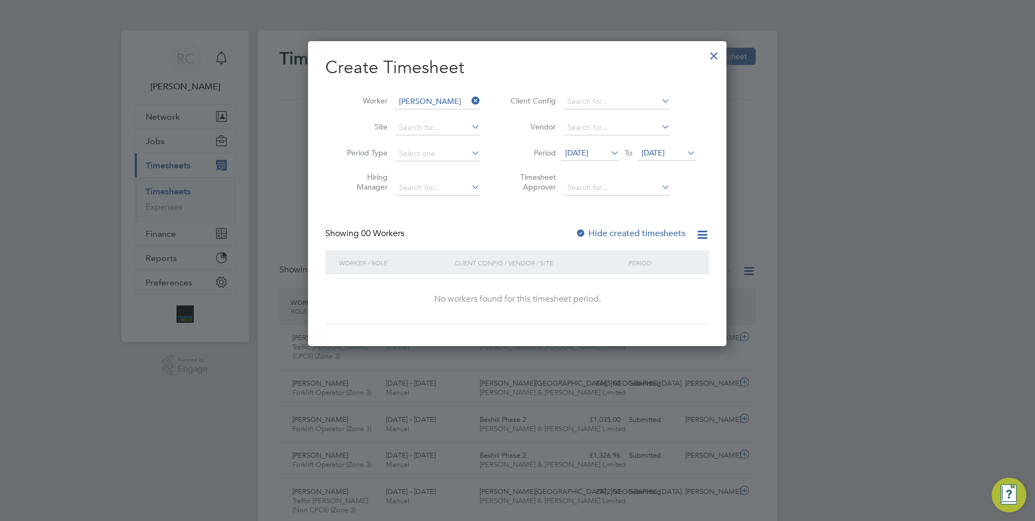
click at [685, 156] on icon at bounding box center [685, 152] width 0 height 15
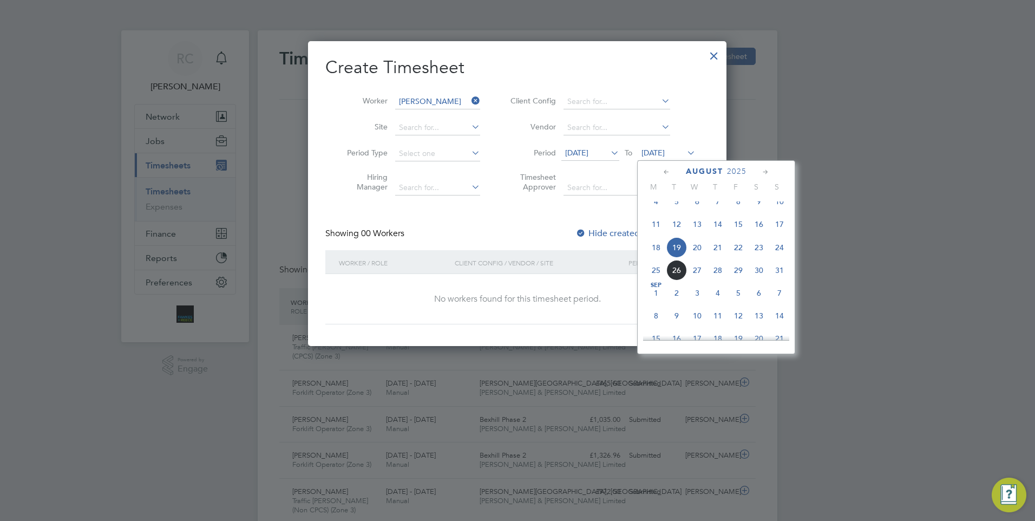
click at [676, 281] on span "26" at bounding box center [677, 270] width 21 height 21
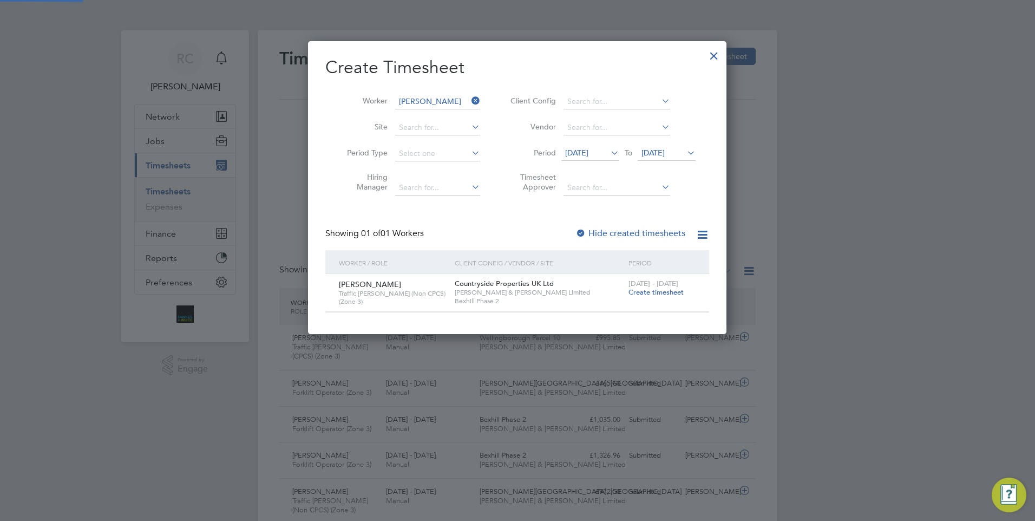
scroll to position [292, 419]
click at [609, 153] on icon at bounding box center [609, 152] width 0 height 15
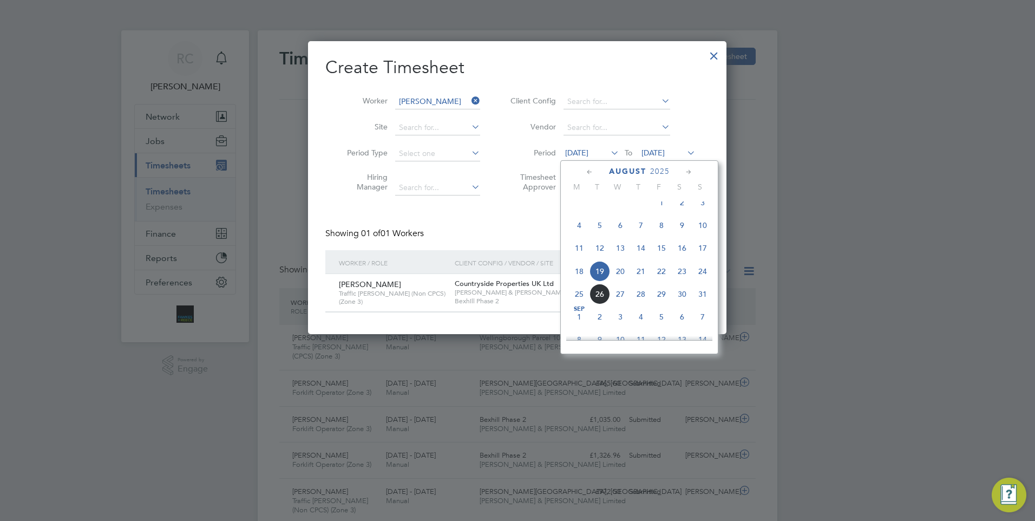
scroll to position [399, 0]
click at [600, 227] on span "12" at bounding box center [600, 224] width 21 height 21
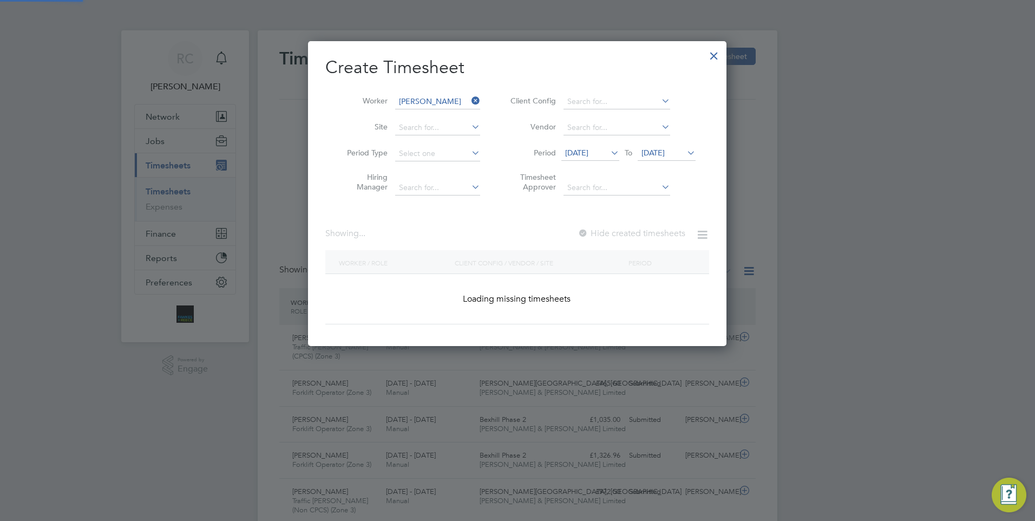
scroll to position [292, 419]
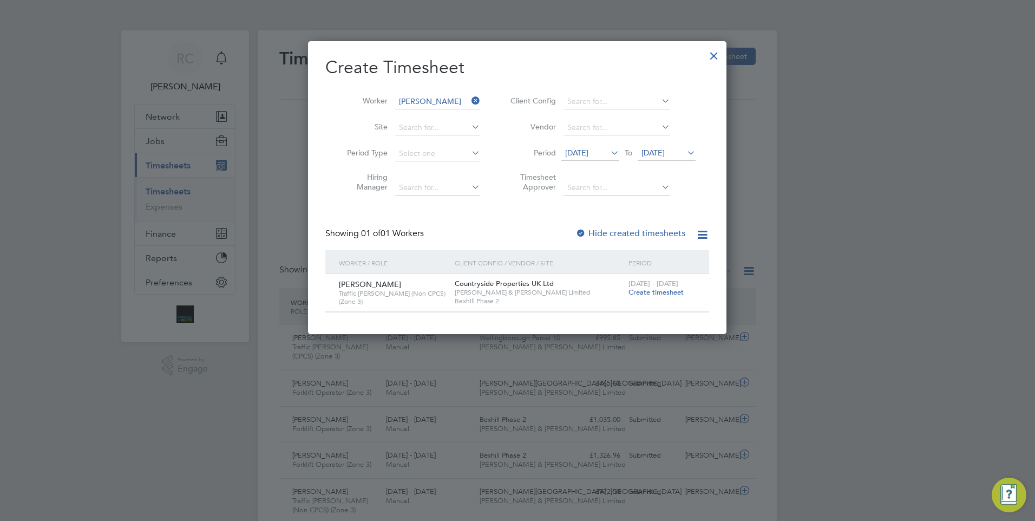
click at [665, 147] on span "[DATE]" at bounding box center [667, 153] width 58 height 15
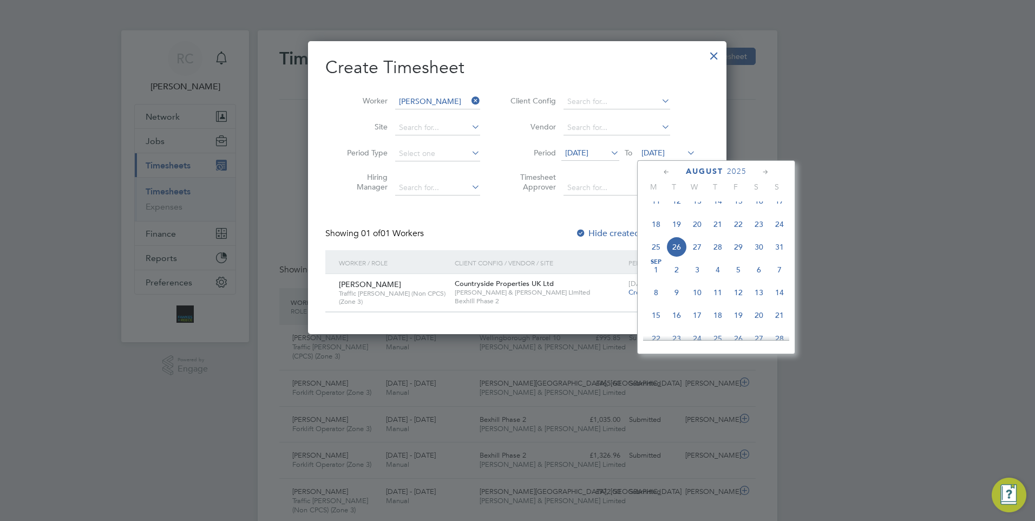
click at [677, 257] on span "26" at bounding box center [677, 247] width 21 height 21
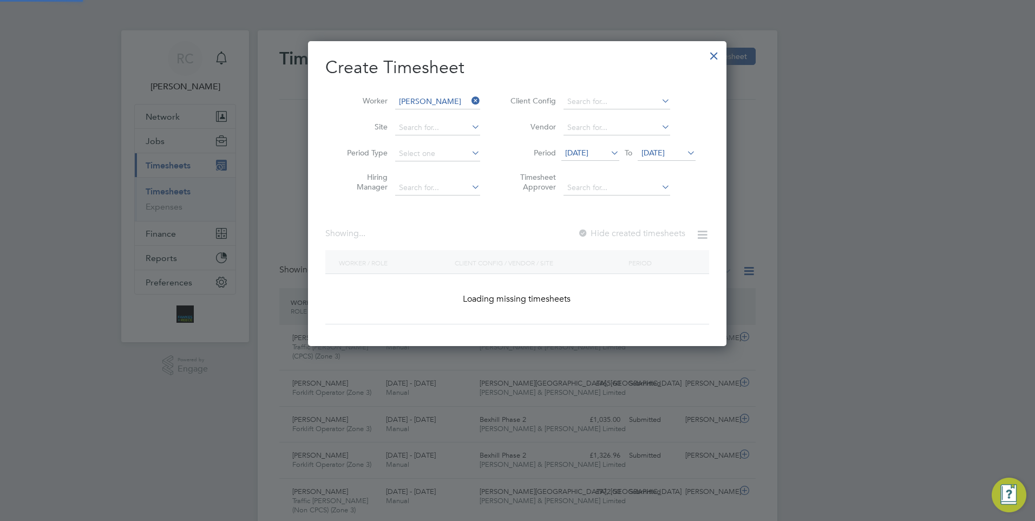
scroll to position [292, 419]
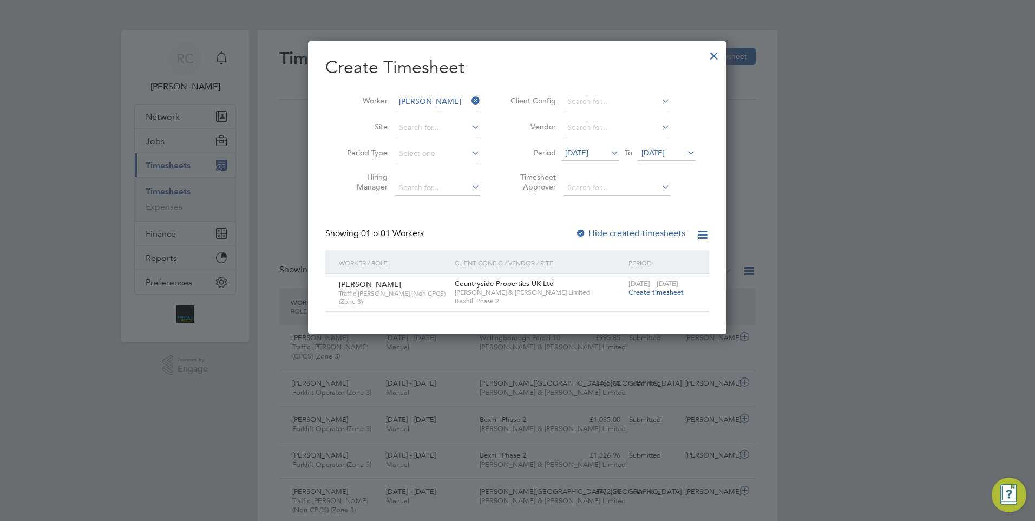
click at [655, 292] on span "Create timesheet" at bounding box center [656, 292] width 55 height 9
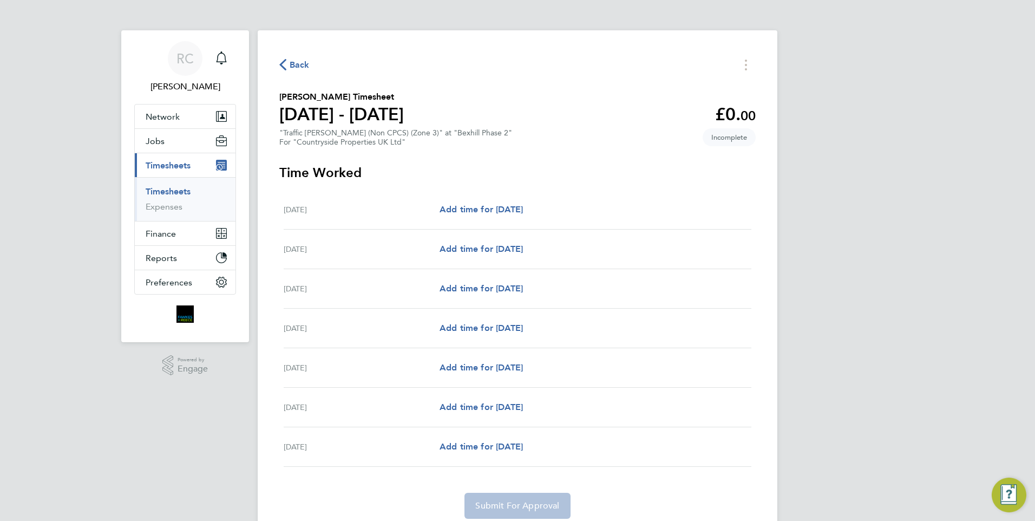
click at [308, 60] on span "Back" at bounding box center [300, 64] width 20 height 13
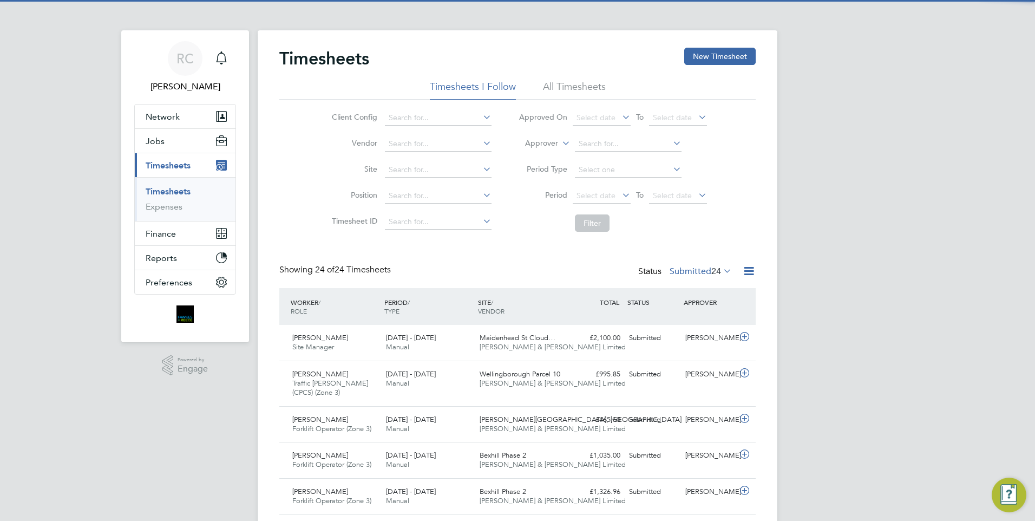
scroll to position [5, 5]
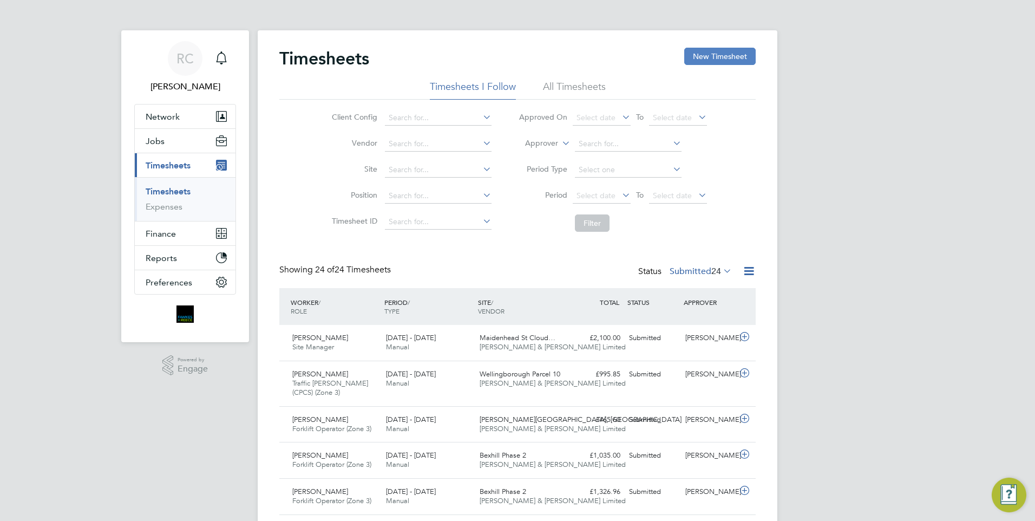
click at [712, 53] on button "New Timesheet" at bounding box center [720, 56] width 71 height 17
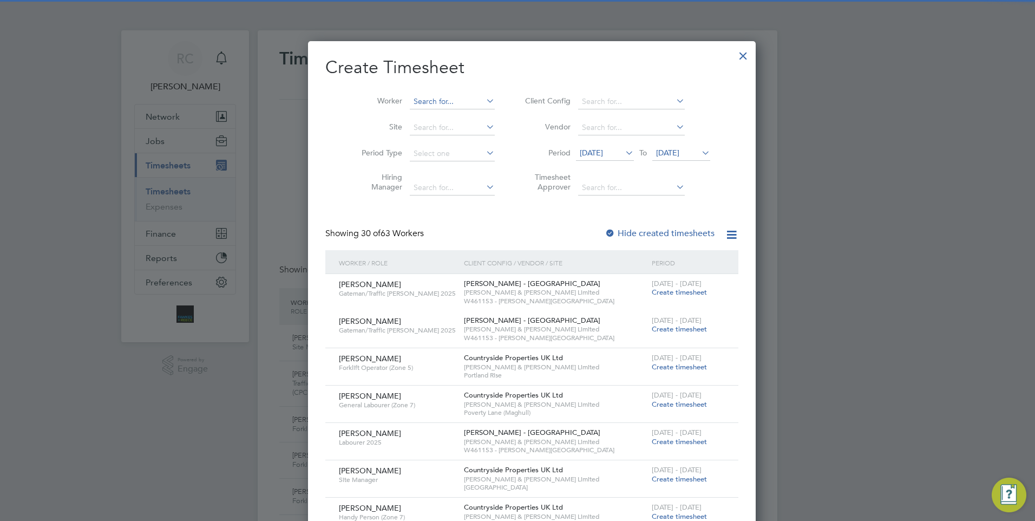
click at [435, 97] on input at bounding box center [452, 101] width 85 height 15
click at [605, 233] on label "Hide created timesheets" at bounding box center [660, 233] width 110 height 11
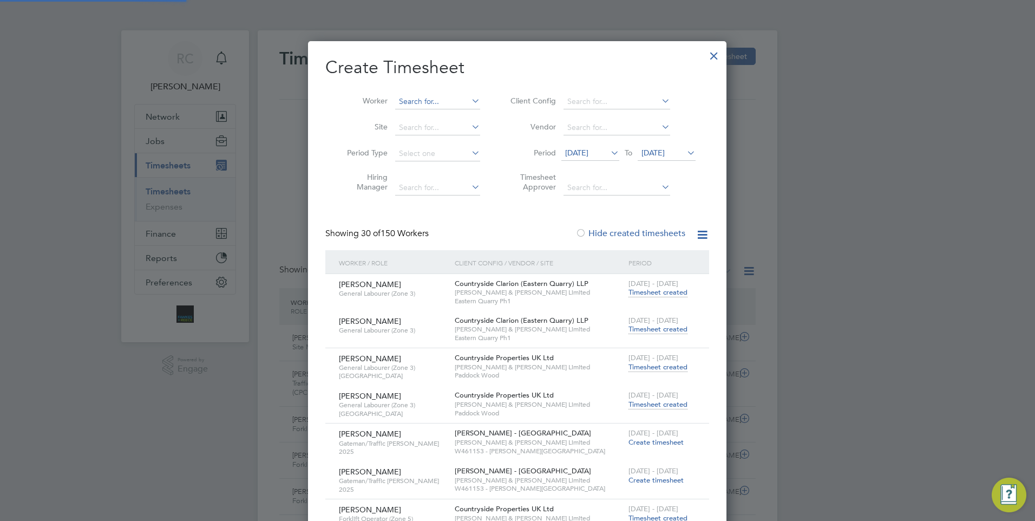
click at [435, 105] on input at bounding box center [437, 101] width 85 height 15
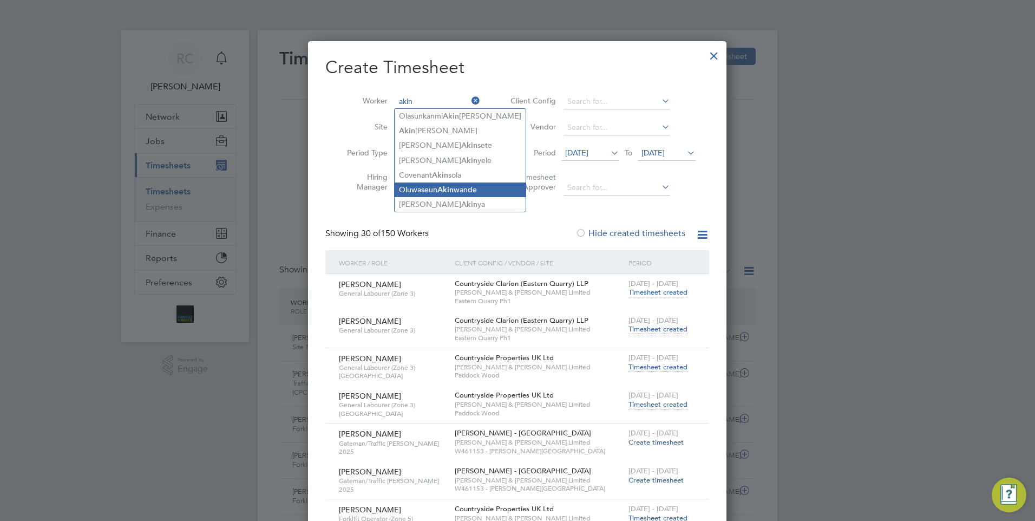
click at [435, 188] on li "[PERSON_NAME] wande" at bounding box center [460, 190] width 131 height 15
type input "[PERSON_NAME]"
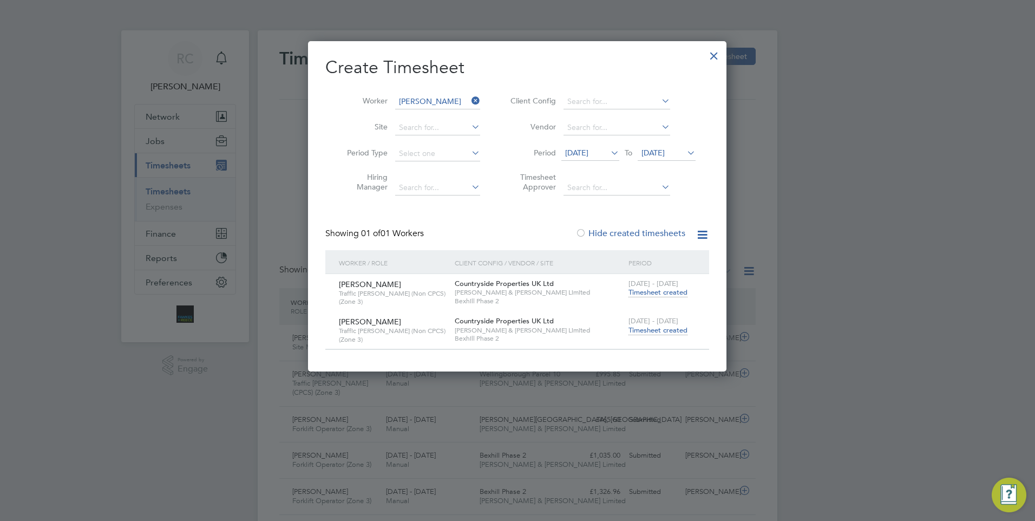
click at [665, 329] on span "Timesheet created" at bounding box center [658, 330] width 59 height 10
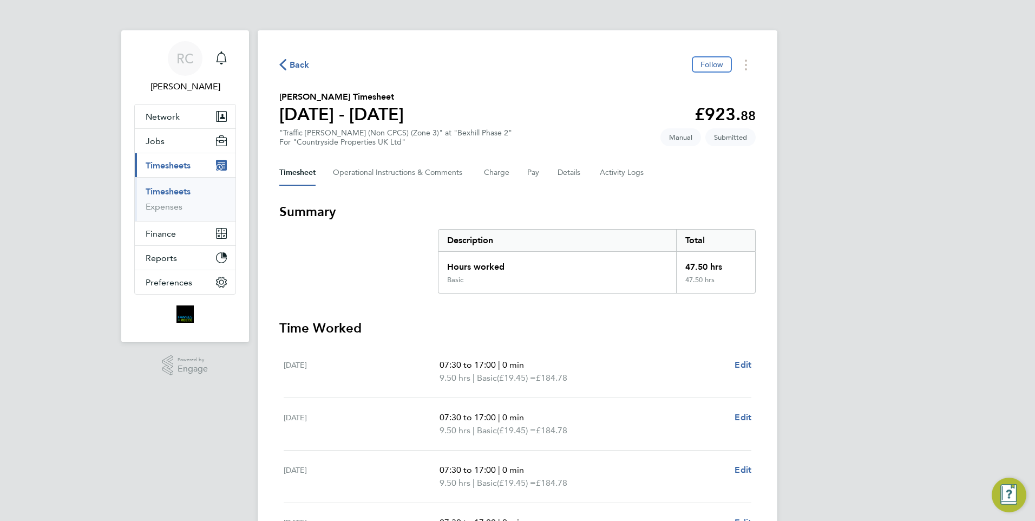
click at [179, 191] on link "Timesheets" at bounding box center [168, 191] width 45 height 10
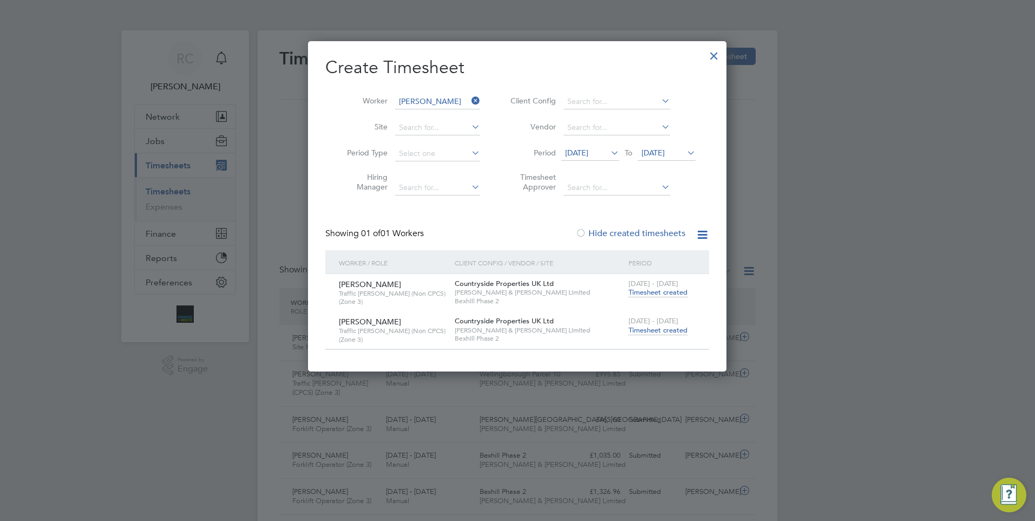
scroll to position [28, 94]
click at [713, 54] on div at bounding box center [714, 52] width 19 height 19
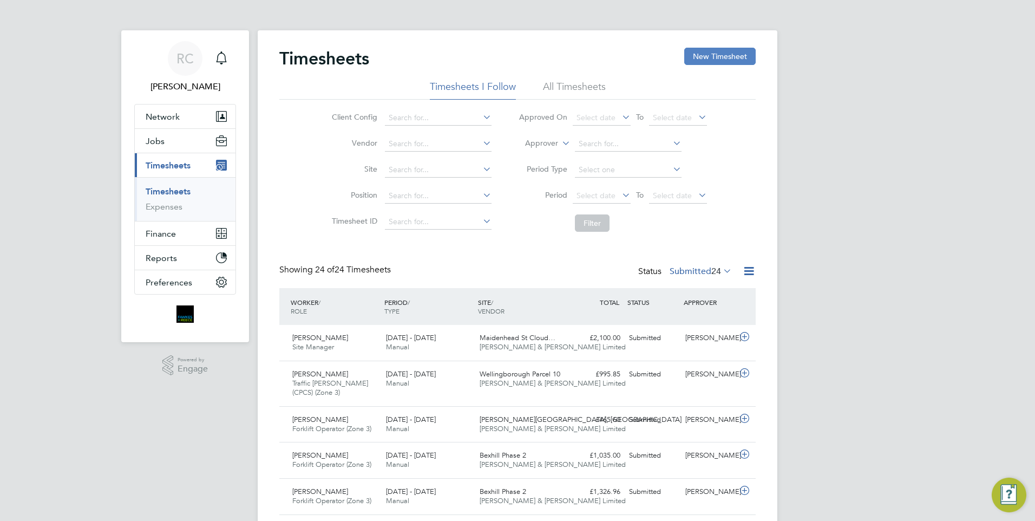
click at [729, 53] on button "New Timesheet" at bounding box center [720, 56] width 71 height 17
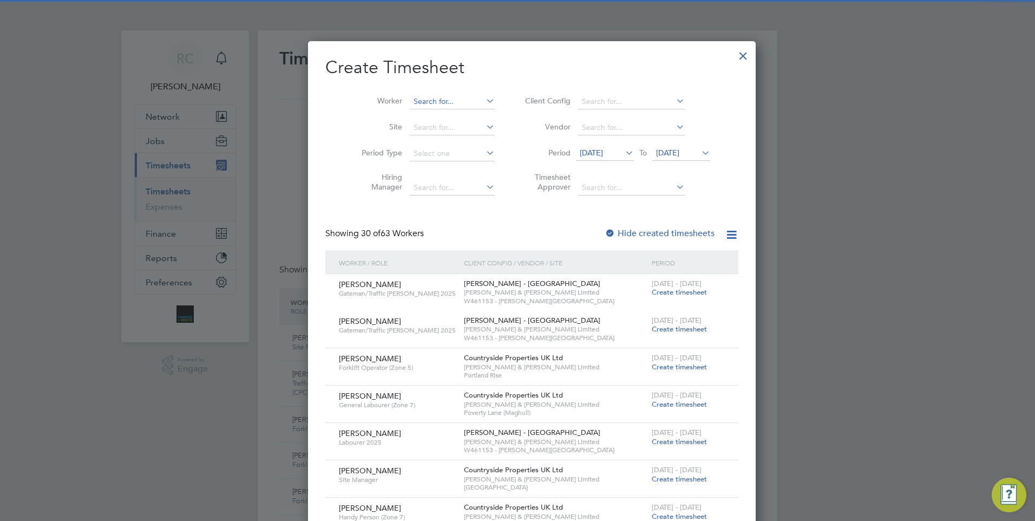
click at [428, 101] on input at bounding box center [452, 101] width 85 height 15
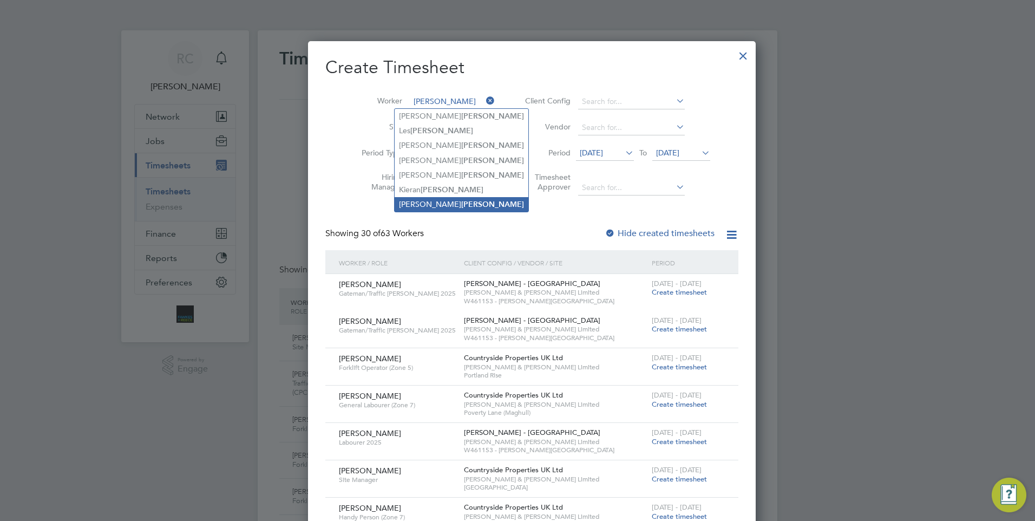
click at [440, 198] on li "[PERSON_NAME]" at bounding box center [462, 204] width 134 height 15
type input "[PERSON_NAME]"
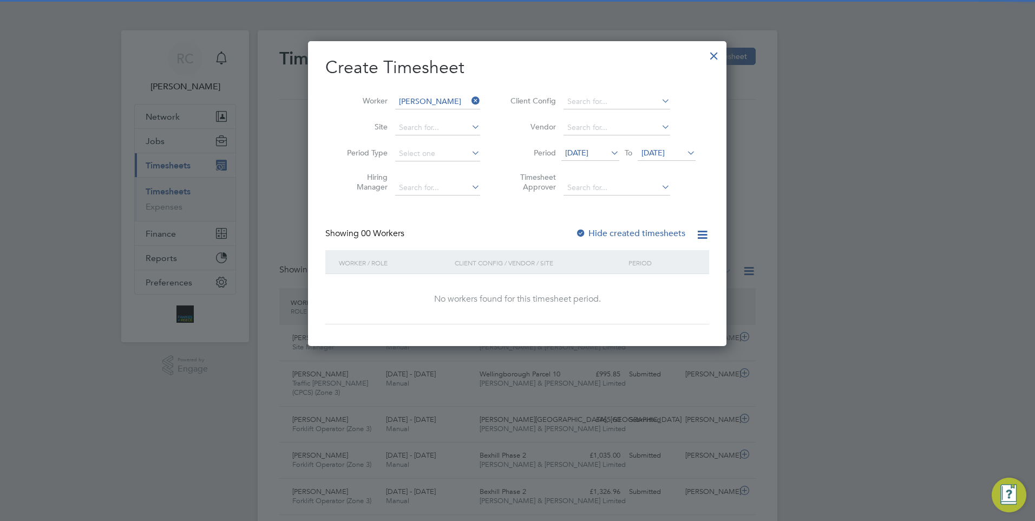
click at [594, 232] on label "Hide created timesheets" at bounding box center [631, 233] width 110 height 11
click at [609, 154] on icon at bounding box center [609, 152] width 0 height 15
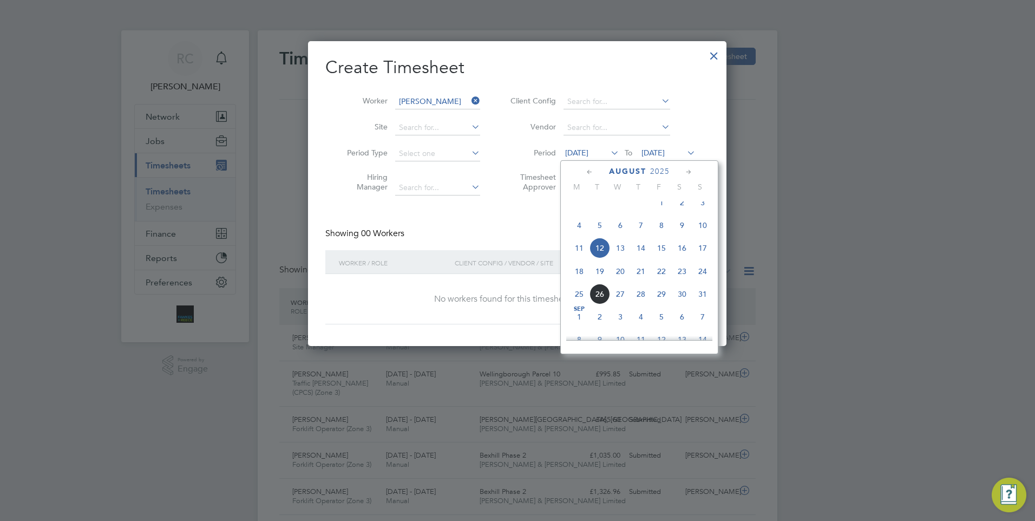
click at [603, 257] on span "12" at bounding box center [600, 248] width 21 height 21
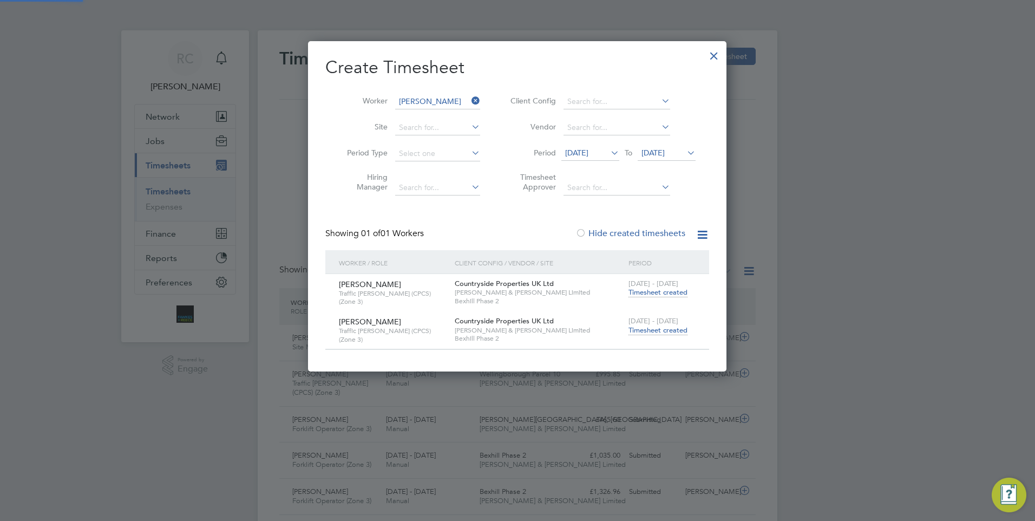
click at [665, 151] on span "[DATE]" at bounding box center [653, 153] width 23 height 10
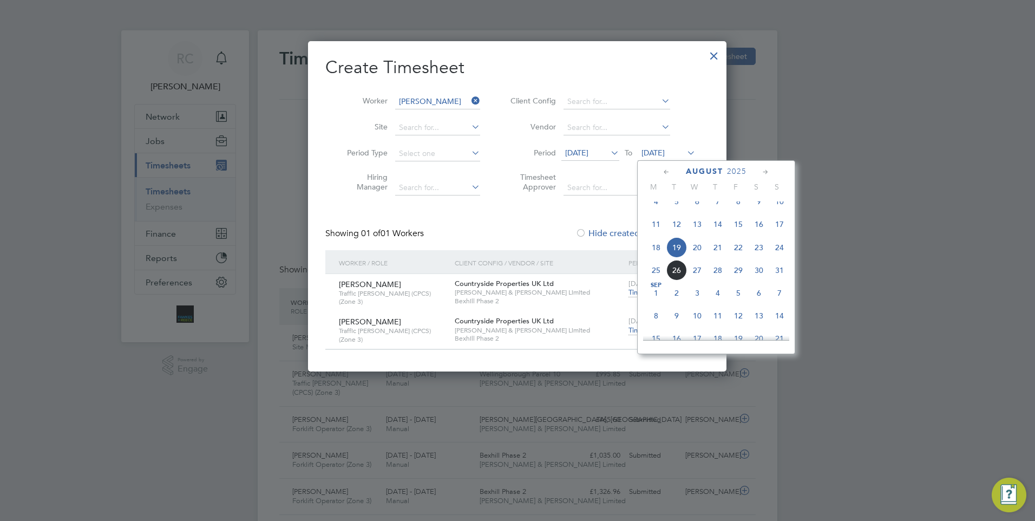
click at [593, 234] on label "Hide created timesheets" at bounding box center [631, 233] width 110 height 11
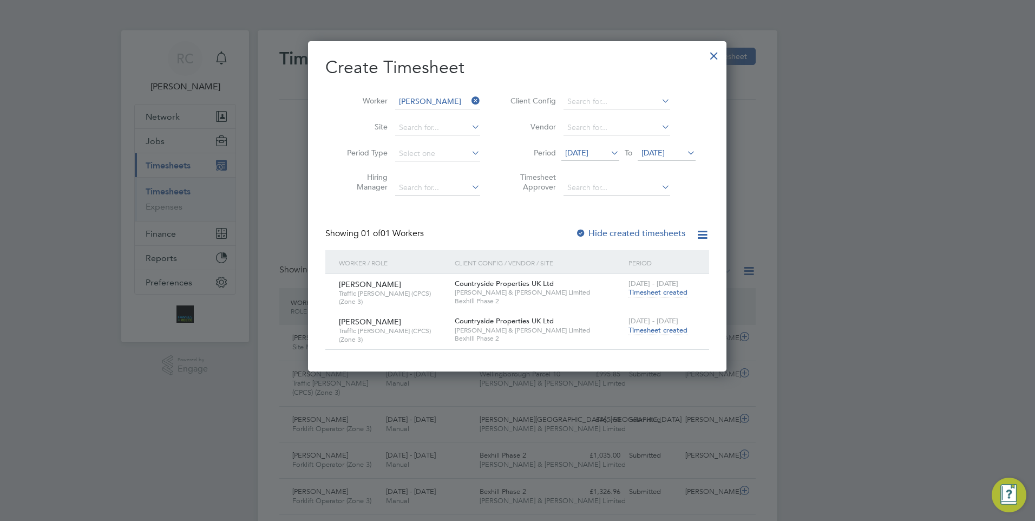
click at [649, 330] on span "Timesheet created" at bounding box center [658, 330] width 59 height 10
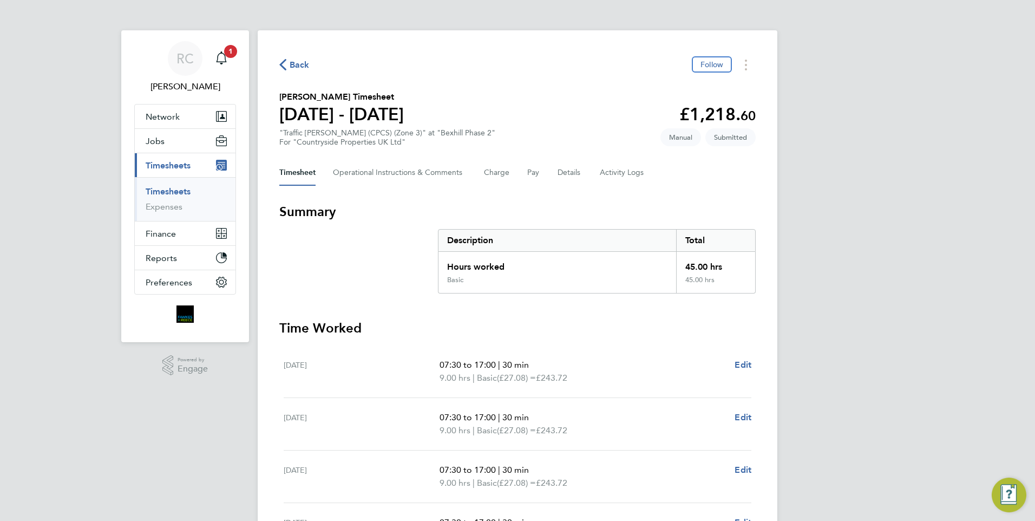
click at [165, 186] on ul "Timesheets Expenses" at bounding box center [185, 199] width 101 height 44
click at [169, 191] on link "Timesheets" at bounding box center [168, 191] width 45 height 10
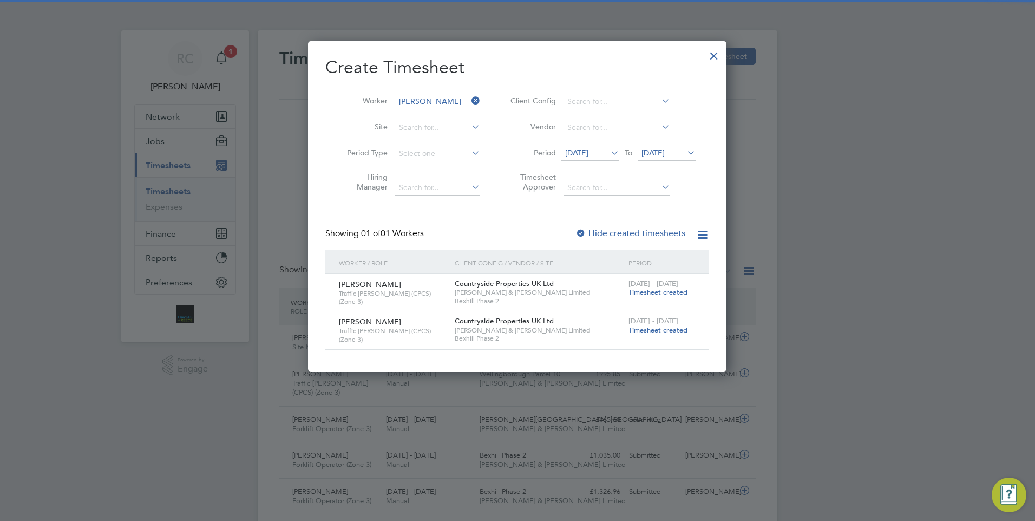
scroll to position [28, 94]
click at [470, 103] on icon at bounding box center [470, 100] width 0 height 15
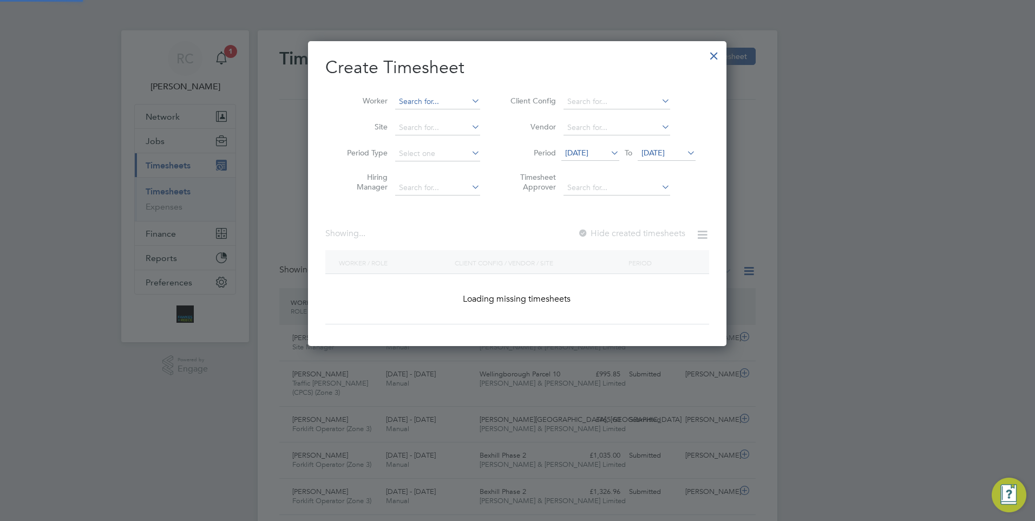
click at [455, 98] on input at bounding box center [437, 101] width 85 height 15
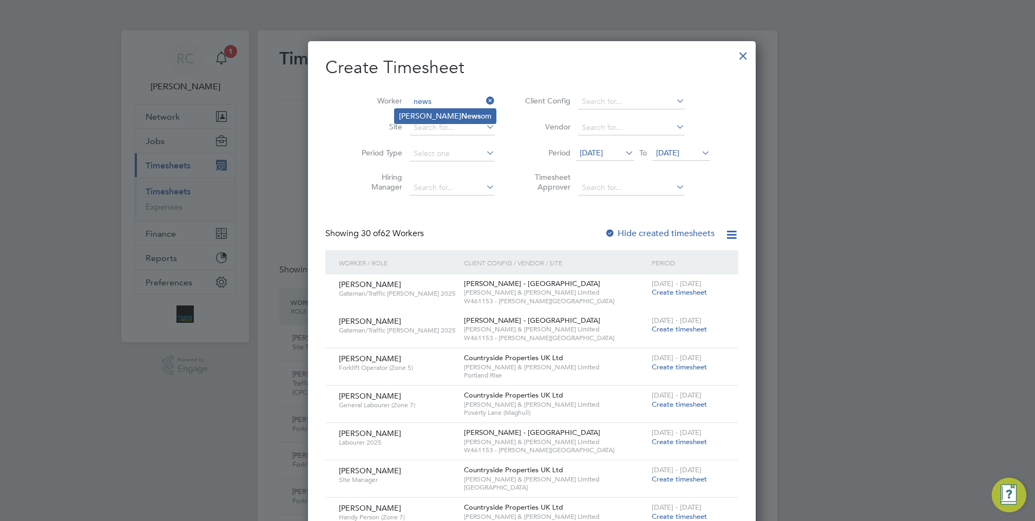
click at [454, 113] on li "Matt News om" at bounding box center [445, 116] width 101 height 15
type input "[PERSON_NAME]"
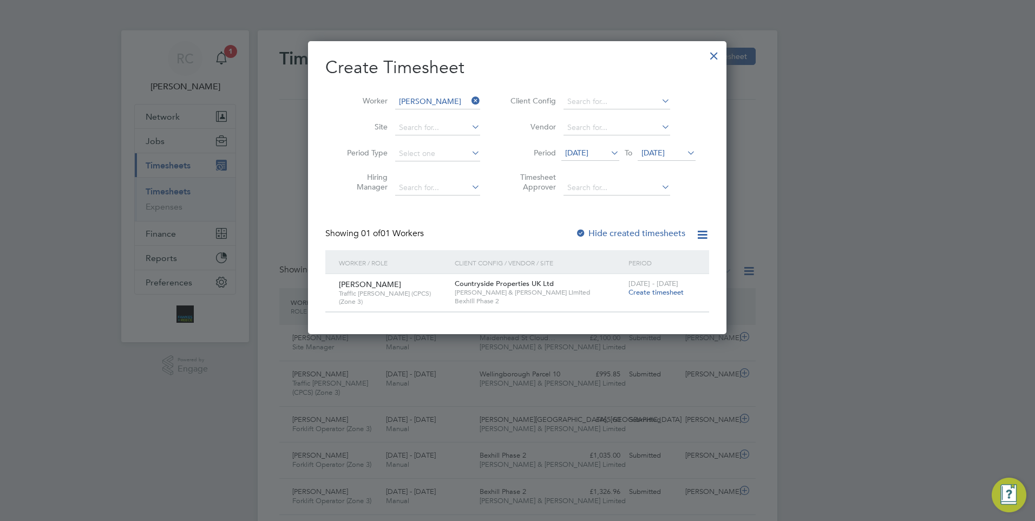
click at [646, 288] on span "Create timesheet" at bounding box center [656, 292] width 55 height 9
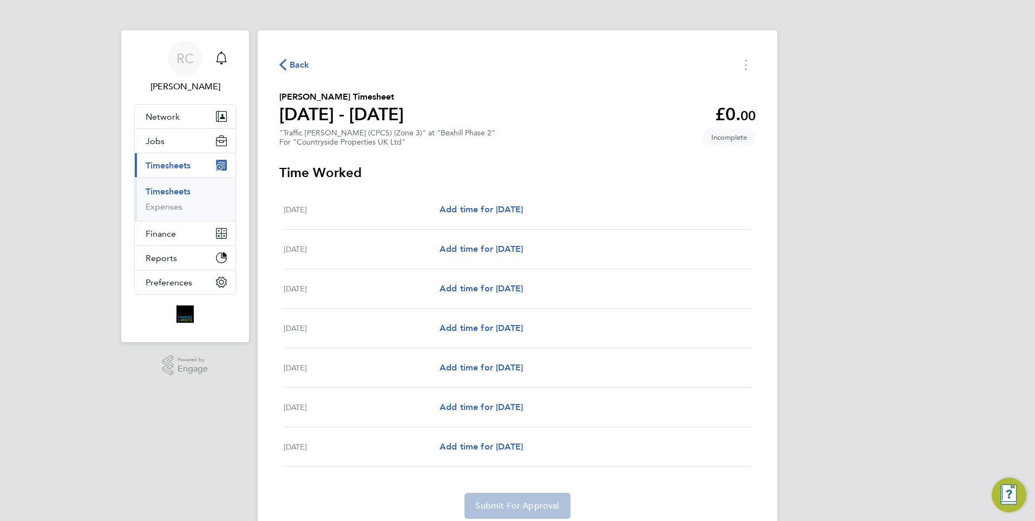
click at [300, 61] on span "Back" at bounding box center [300, 64] width 20 height 13
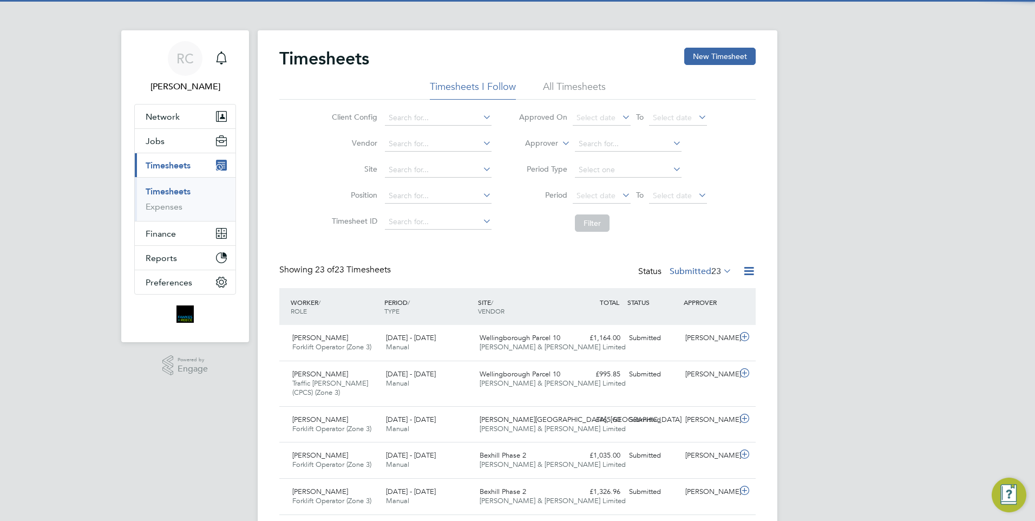
scroll to position [28, 94]
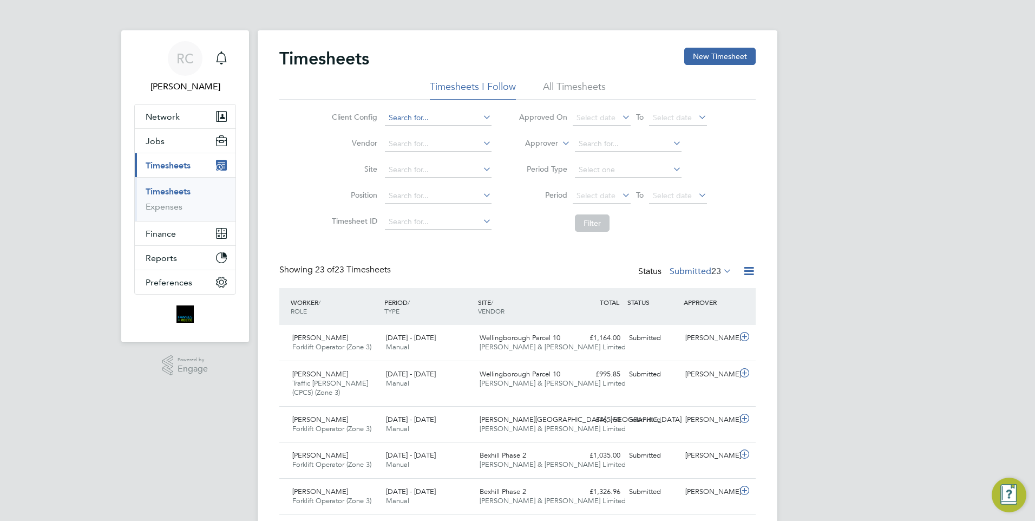
click at [428, 118] on input at bounding box center [438, 117] width 107 height 15
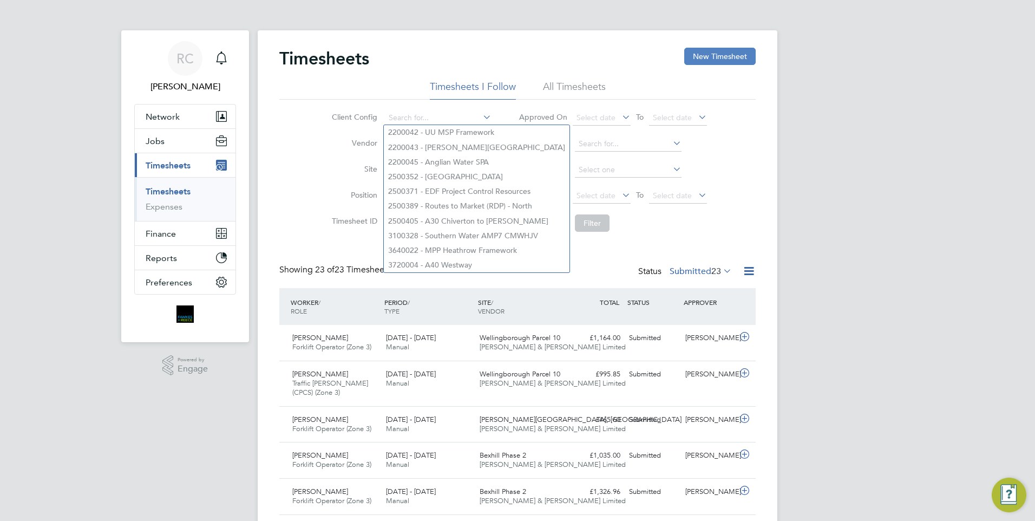
click at [747, 57] on button "New Timesheet" at bounding box center [720, 56] width 71 height 17
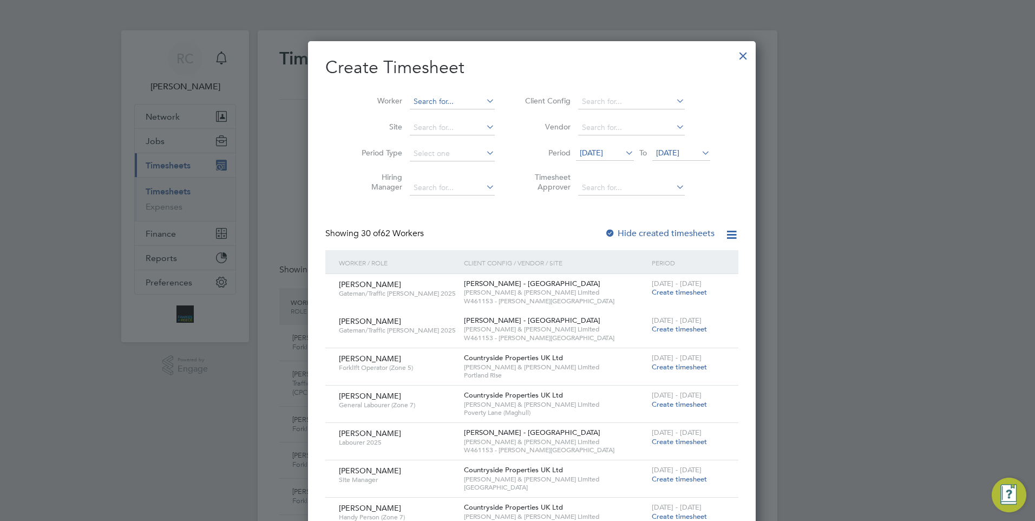
click at [430, 103] on input at bounding box center [452, 101] width 85 height 15
type input "corn"
click at [484, 99] on icon at bounding box center [484, 100] width 0 height 15
click at [857, 131] on div at bounding box center [517, 260] width 1035 height 521
